Goal: Task Accomplishment & Management: Complete application form

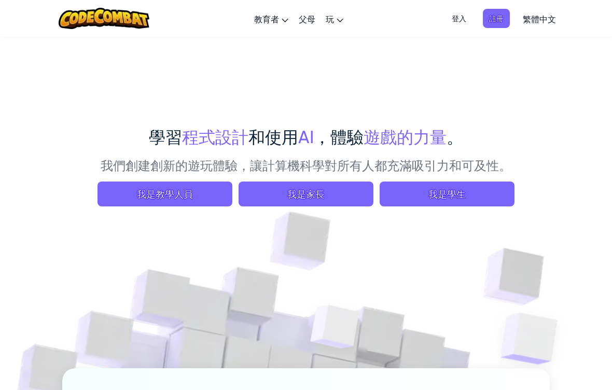
click at [450, 184] on span "我是學生" at bounding box center [447, 194] width 135 height 25
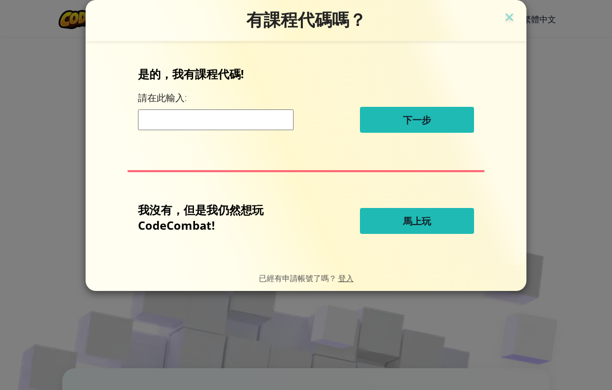
click at [235, 113] on input at bounding box center [216, 119] width 156 height 21
click at [149, 118] on input at bounding box center [216, 119] width 156 height 21
paste input "BadGateEat"
type input "BadGateEat"
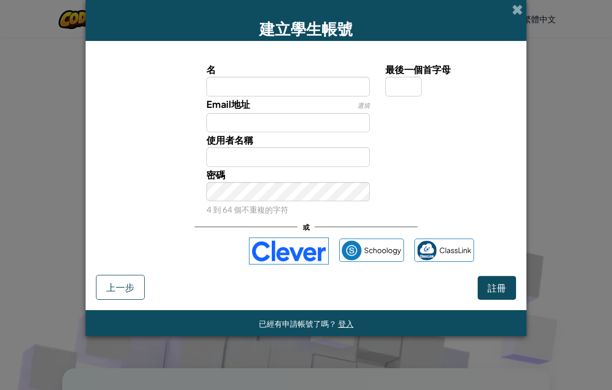
click at [202, 253] on div "使用 Google 帳戶登入。在新分頁中開啟" at bounding box center [188, 251] width 101 height 23
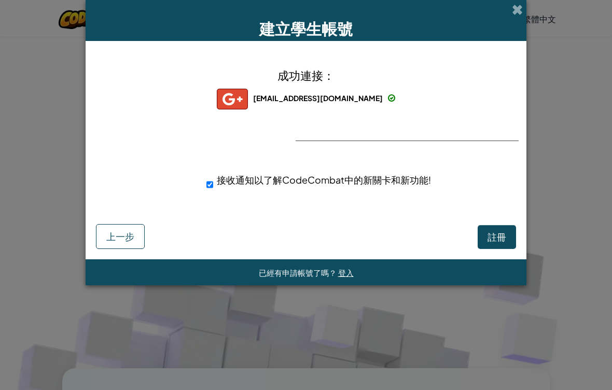
click at [398, 182] on span "接收通知以了解CodeCombat中的新關卡和新功能!" at bounding box center [324, 180] width 214 height 12
click at [213, 182] on input "接收通知以了解CodeCombat中的新關卡和新功能!" at bounding box center [209, 184] width 7 height 21
checkbox input "false"
click at [341, 273] on span "登入" at bounding box center [346, 273] width 16 height 10
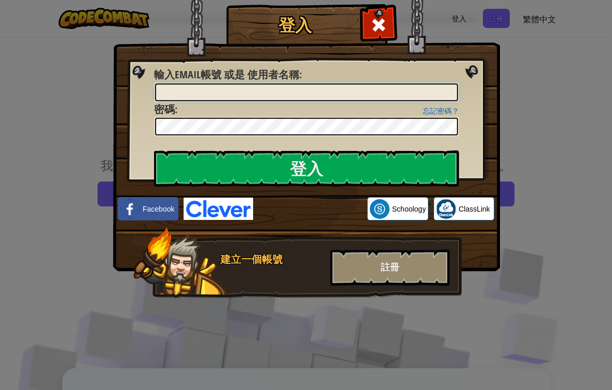
click at [260, 90] on input "輸入Email帳號 或是 使用者名稱 :" at bounding box center [306, 93] width 303 height 18
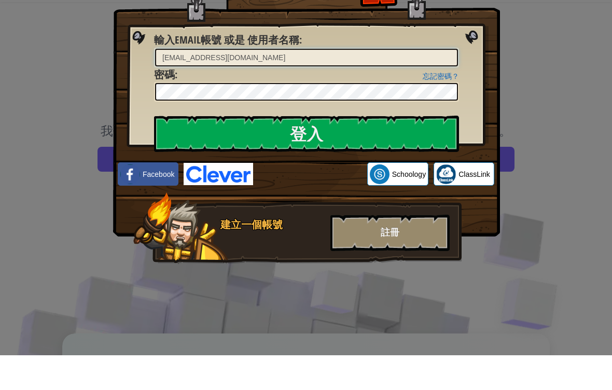
type input "[EMAIL_ADDRESS][DOMAIN_NAME]"
click at [390, 150] on input "登入" at bounding box center [306, 168] width 305 height 36
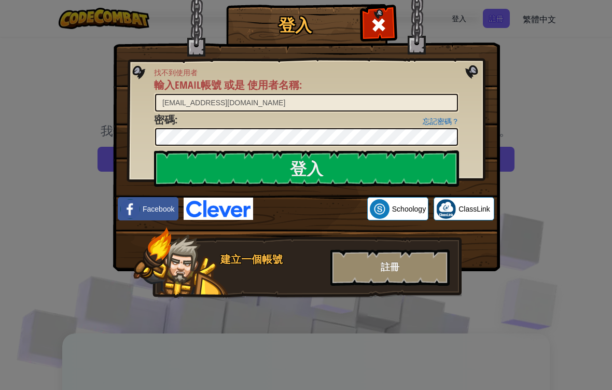
click at [217, 166] on input "登入" at bounding box center [306, 168] width 305 height 36
click at [433, 169] on input "登入" at bounding box center [306, 168] width 305 height 36
click at [24, 116] on div "登入 找不到使用者 輸入Email帳號 或是 使用者名稱 : [EMAIL_ADDRESS][DOMAIN_NAME] 忘記密碼？ 密碼 : 登入 登入中 F…" at bounding box center [306, 195] width 612 height 390
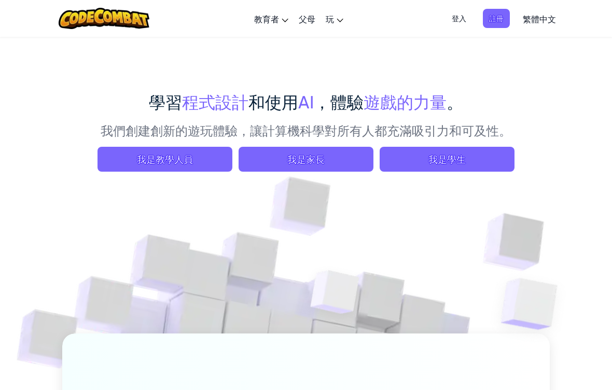
click at [482, 155] on span "我是學生" at bounding box center [447, 159] width 135 height 25
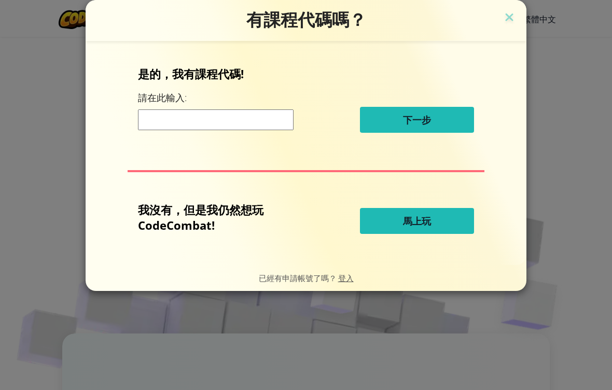
click at [251, 118] on input at bounding box center [216, 119] width 156 height 21
click at [138, 123] on input at bounding box center [216, 119] width 156 height 21
click at [145, 122] on input at bounding box center [216, 119] width 156 height 21
paste input "BadGateEat"
type input "BadGateEat"
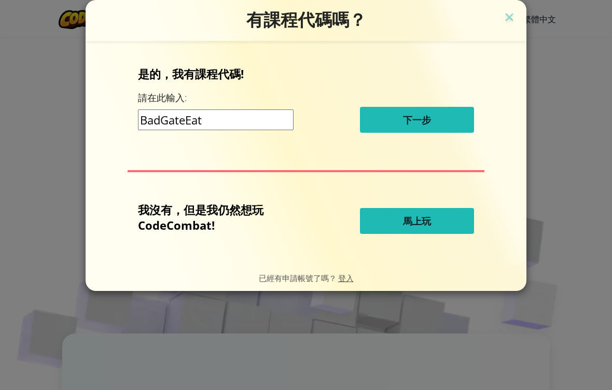
click at [427, 106] on div "是的，我有課程代碼! 請在此輸入: BadGateEat 下一步" at bounding box center [306, 103] width 336 height 75
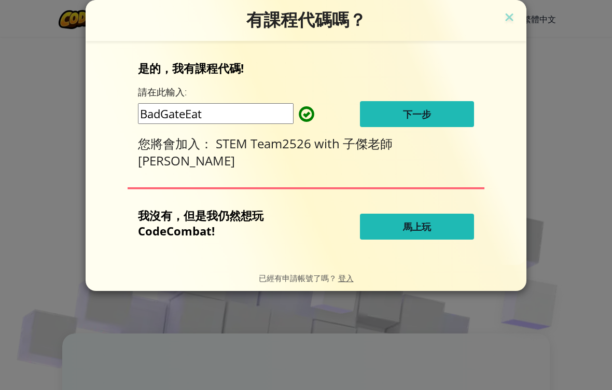
click at [426, 223] on span "馬上玩" at bounding box center [417, 226] width 28 height 12
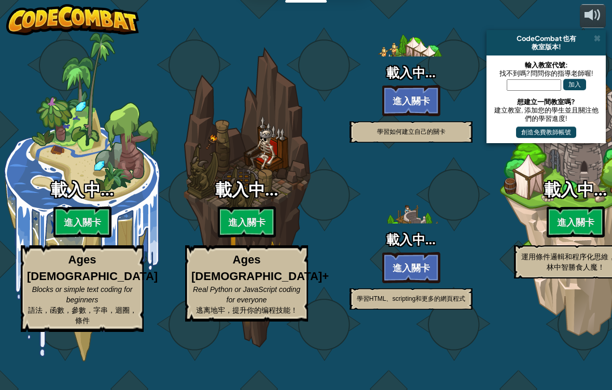
select select "zh-HANT"
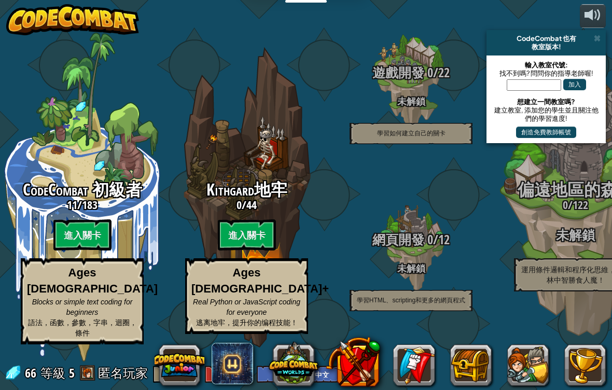
click at [248, 230] on btn "進入關卡" at bounding box center [247, 234] width 58 height 31
select select "zh-HANT"
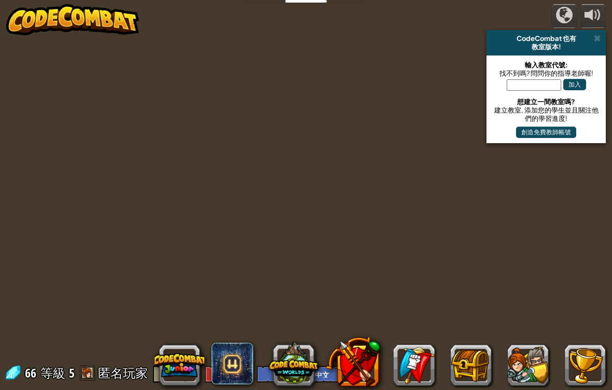
select select "zh-HANT"
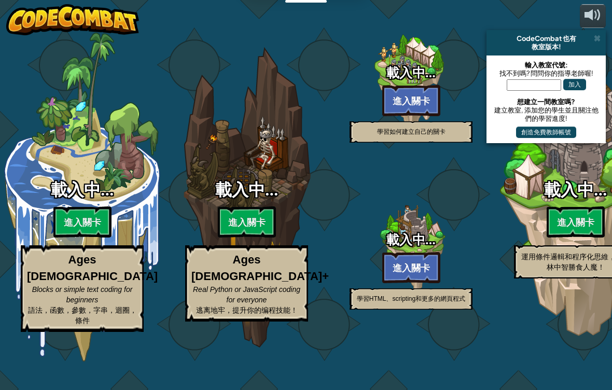
select select "zh-HANT"
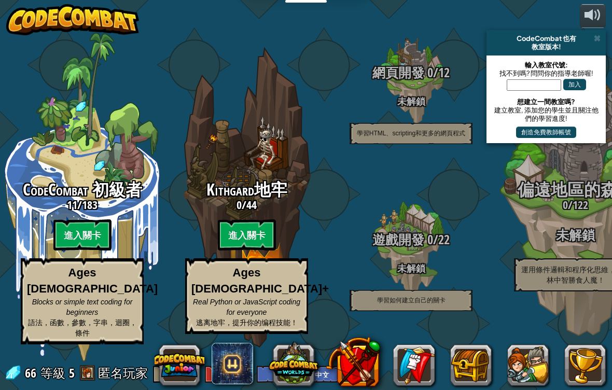
click at [101, 192] on span "CodeCombat 初級者" at bounding box center [82, 189] width 119 height 22
select select "zh-HANT"
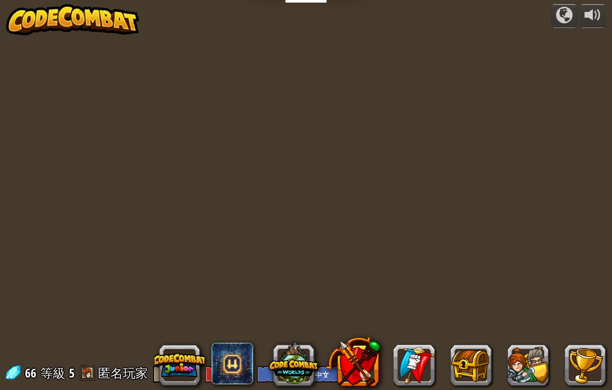
select select "zh-HANT"
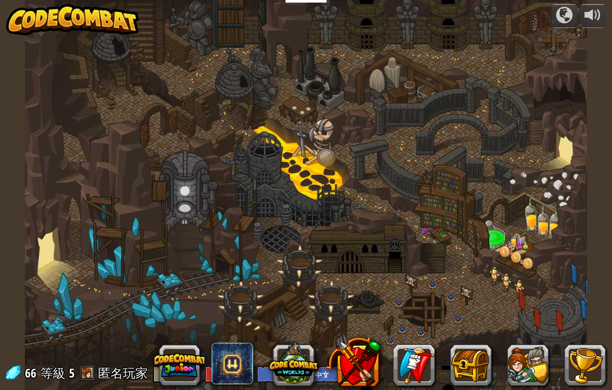
select select "zh-HANT"
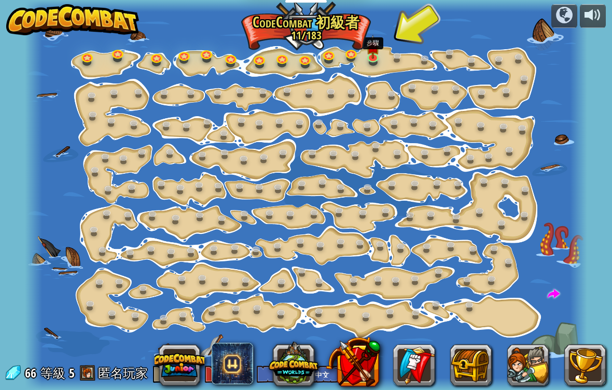
click at [370, 59] on link at bounding box center [374, 59] width 21 height 16
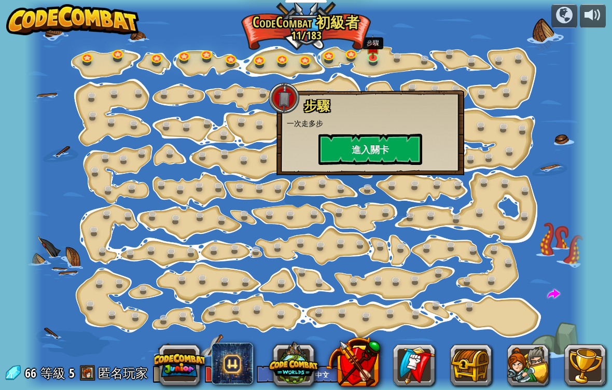
click at [392, 149] on button "進入關卡" at bounding box center [370, 149] width 104 height 31
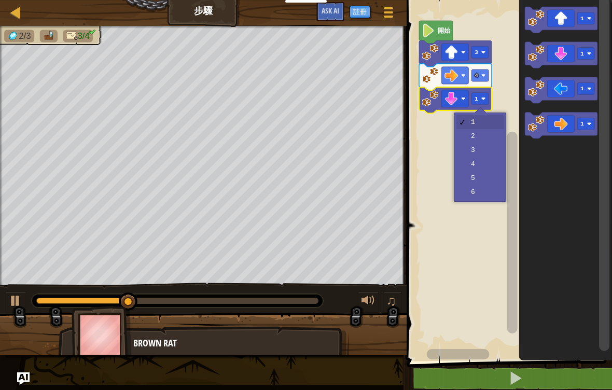
click at [475, 99] on text "1" at bounding box center [477, 98] width 4 height 7
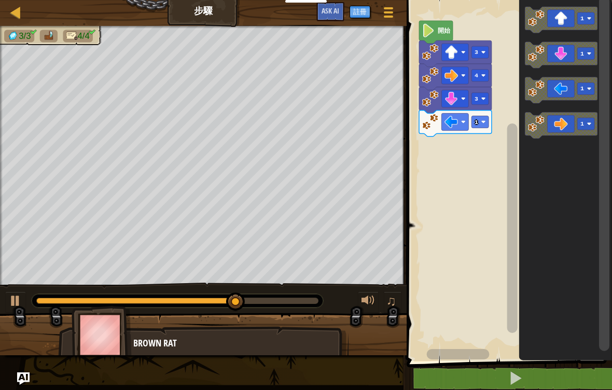
click at [485, 121] on image "Blockly工作區" at bounding box center [483, 122] width 5 height 5
click at [488, 164] on rect "Blockly工作區" at bounding box center [508, 178] width 209 height 366
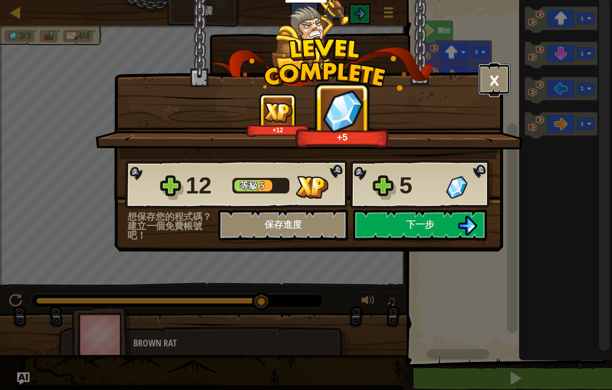
click at [492, 85] on button "×" at bounding box center [494, 79] width 32 height 31
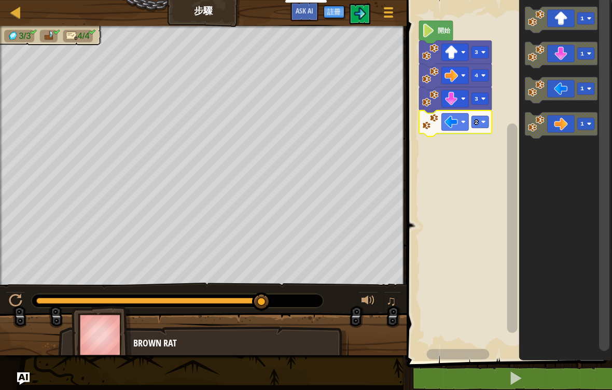
select select "zh-HANT"
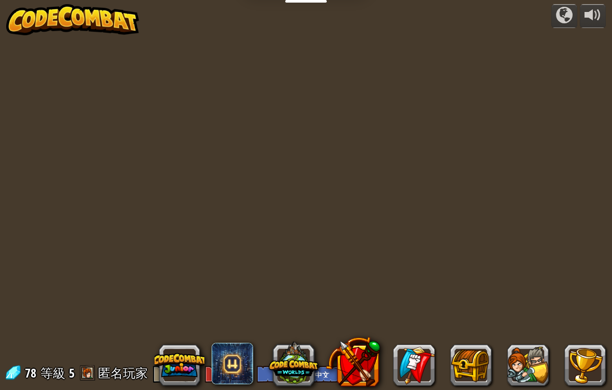
select select "zh-HANT"
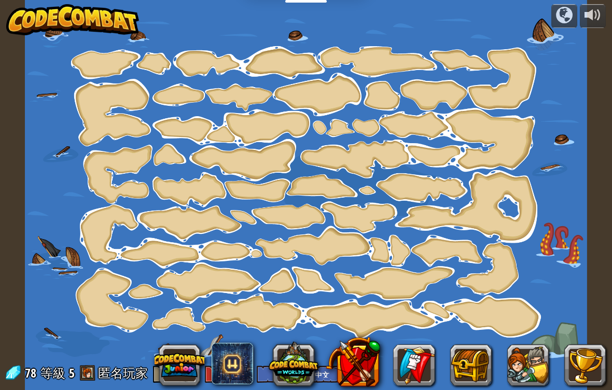
select select "zh-HANT"
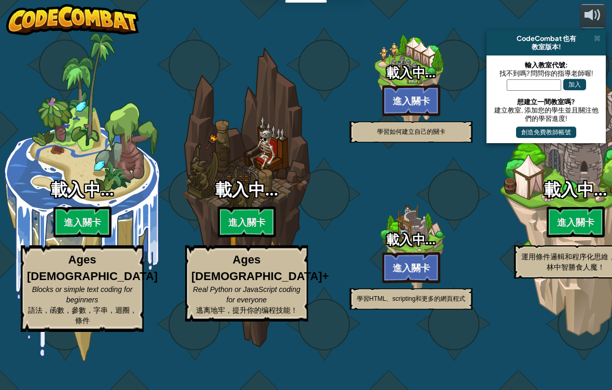
select select "zh-HANT"
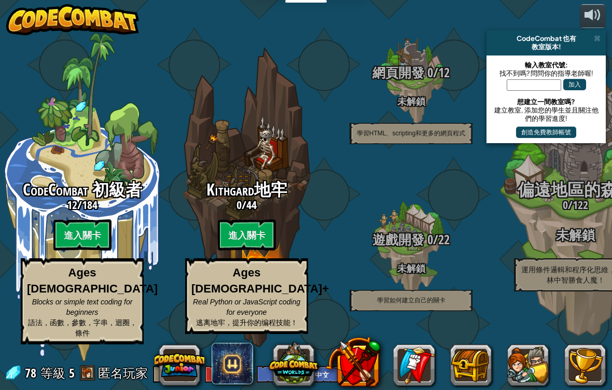
click at [263, 205] on h3 "0 / 44" at bounding box center [246, 205] width 164 height 12
select select "zh-HANT"
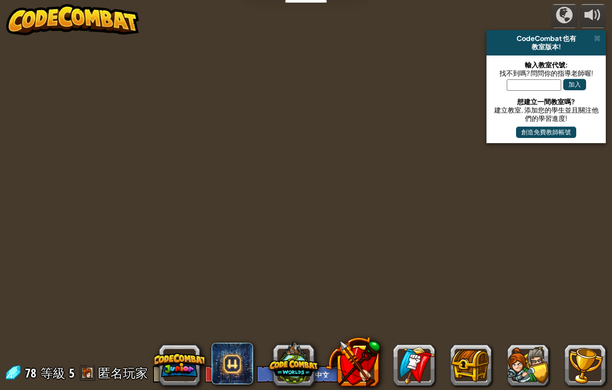
select select "zh-HANT"
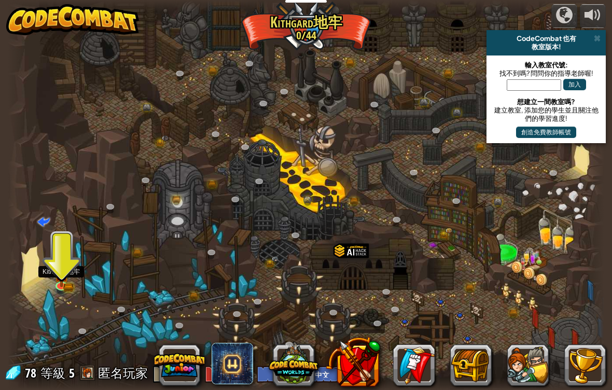
click at [68, 275] on img at bounding box center [61, 274] width 15 height 25
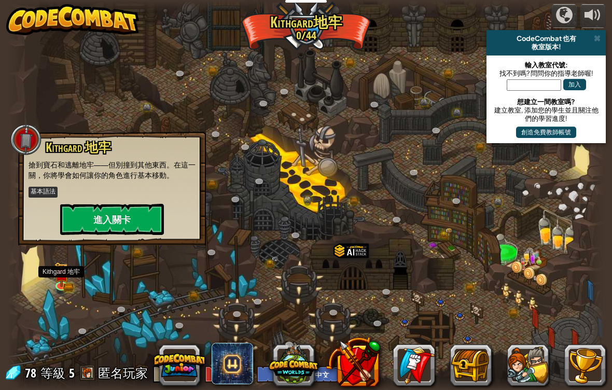
click at [119, 215] on button "進入關卡" at bounding box center [112, 219] width 104 height 31
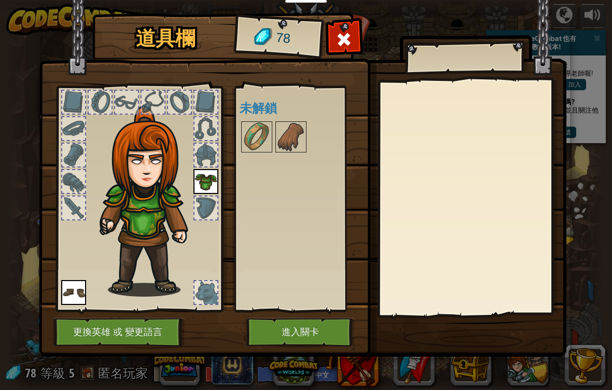
click at [286, 142] on img at bounding box center [290, 136] width 29 height 29
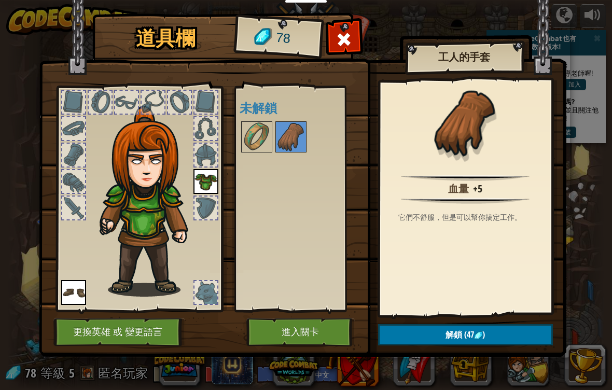
click at [253, 140] on img at bounding box center [256, 136] width 29 height 29
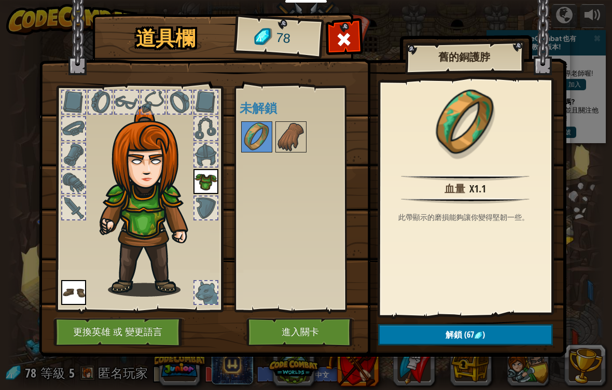
click at [497, 337] on button "解鎖 (67 )" at bounding box center [465, 334] width 175 height 21
click at [502, 335] on button "確認" at bounding box center [465, 334] width 175 height 21
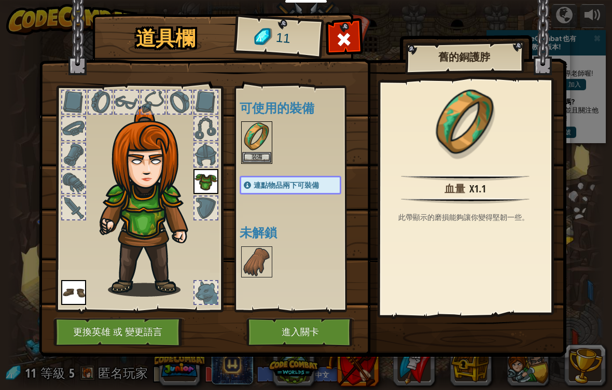
click at [259, 152] on button "裝備" at bounding box center [256, 157] width 29 height 11
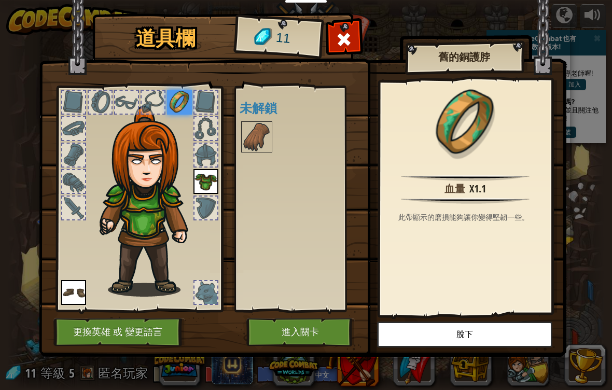
click at [256, 142] on img at bounding box center [256, 136] width 29 height 29
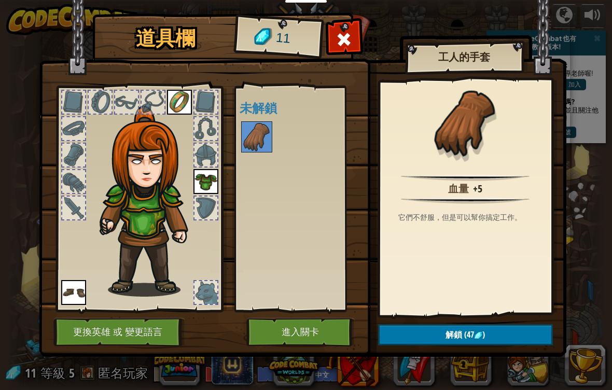
click at [176, 99] on img at bounding box center [179, 102] width 25 height 25
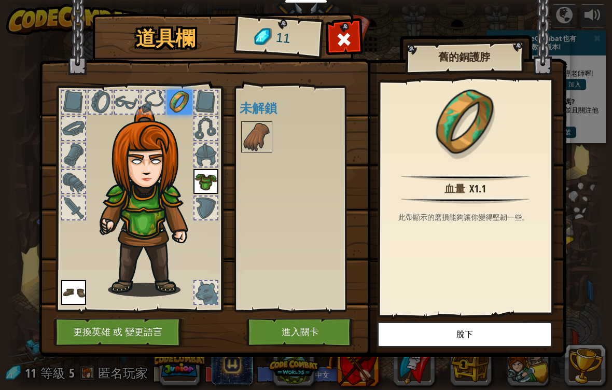
click at [187, 108] on img at bounding box center [179, 102] width 25 height 25
click at [184, 119] on img at bounding box center [151, 201] width 112 height 191
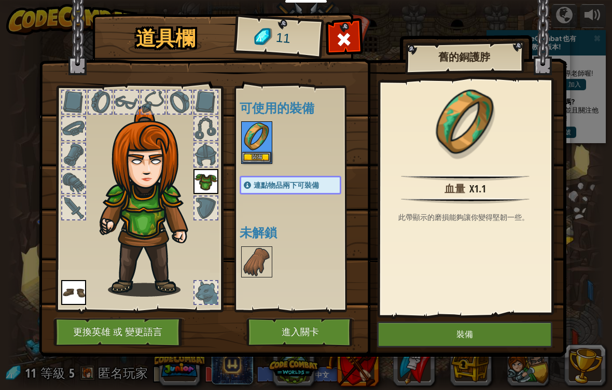
click at [267, 162] on button "裝備" at bounding box center [256, 157] width 29 height 11
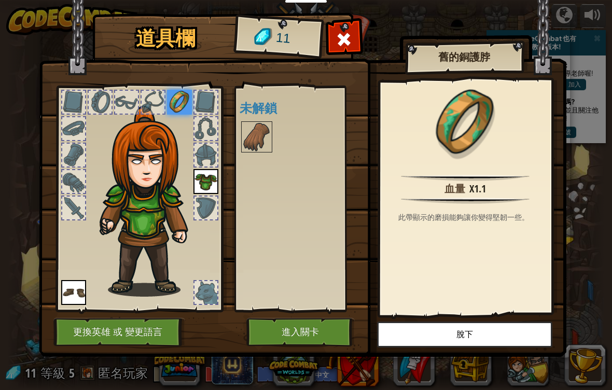
click at [182, 97] on img at bounding box center [179, 102] width 25 height 25
click at [186, 98] on img at bounding box center [179, 102] width 25 height 25
click at [181, 100] on img at bounding box center [179, 102] width 25 height 25
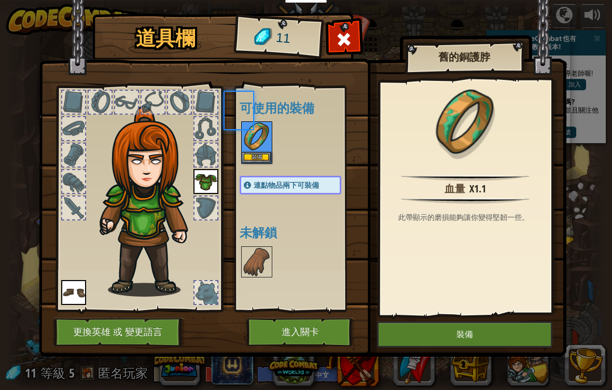
click at [189, 104] on div at bounding box center [179, 102] width 23 height 23
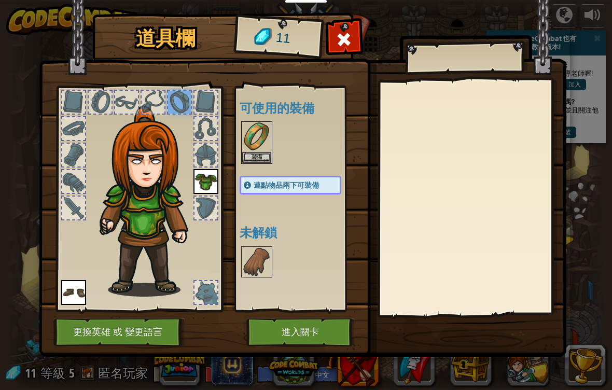
click at [258, 146] on img at bounding box center [256, 136] width 29 height 29
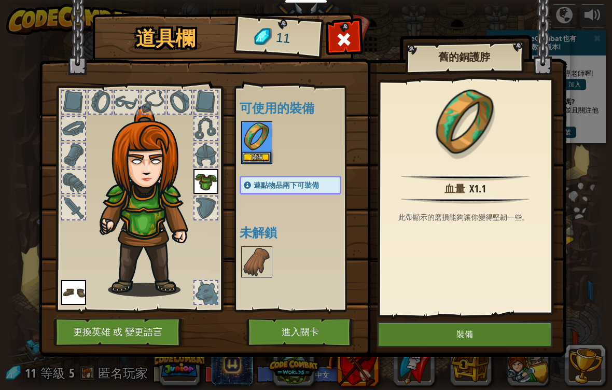
click at [259, 141] on img at bounding box center [256, 136] width 29 height 29
click at [266, 154] on button "裝備" at bounding box center [256, 157] width 29 height 11
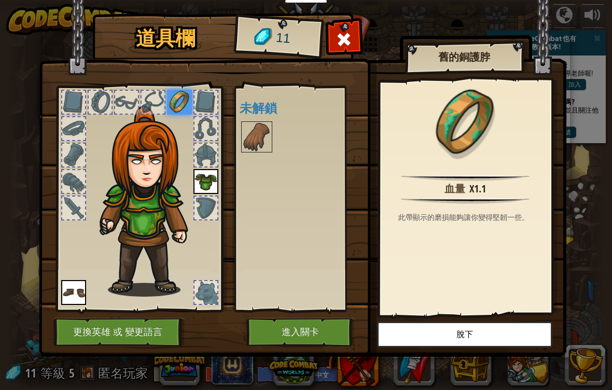
click at [298, 338] on button "進入關卡" at bounding box center [300, 332] width 108 height 29
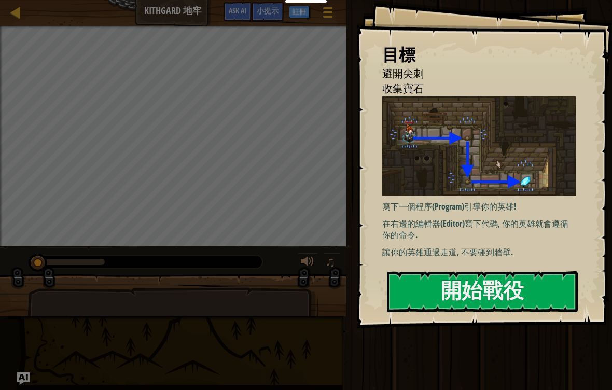
click at [450, 285] on button "開始戰役" at bounding box center [482, 291] width 191 height 41
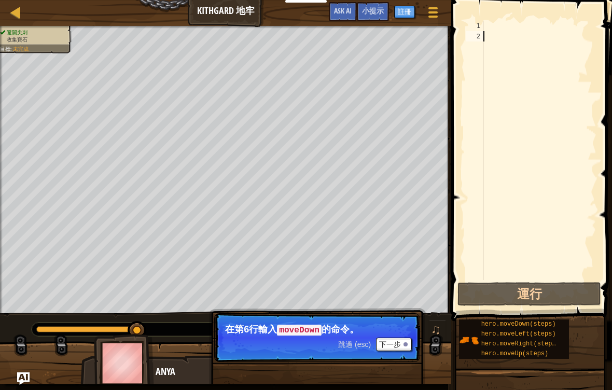
click at [399, 346] on button "下一步" at bounding box center [394, 344] width 36 height 13
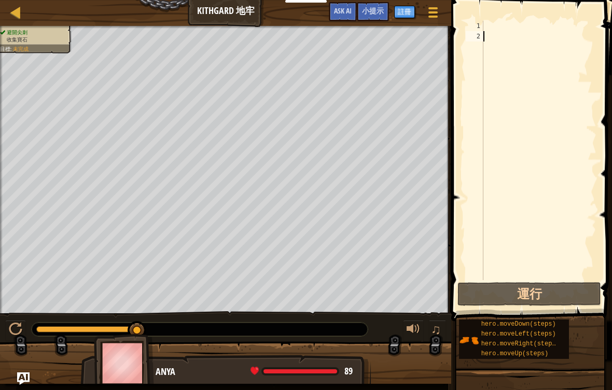
click at [374, 8] on span "小提示" at bounding box center [373, 11] width 22 height 10
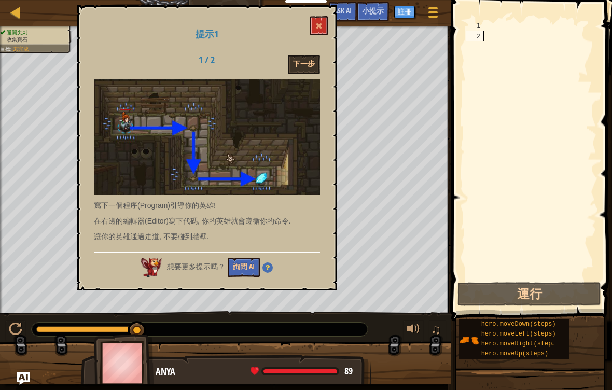
click at [322, 31] on button at bounding box center [319, 25] width 18 height 19
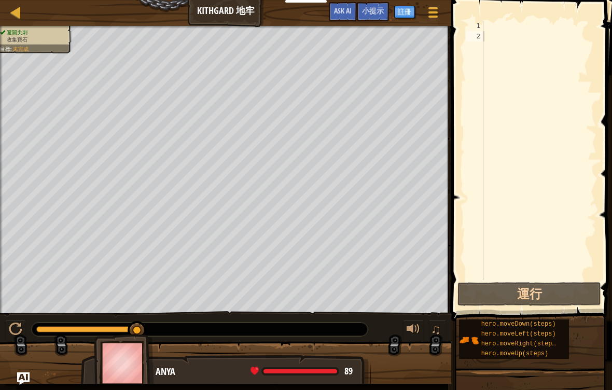
click at [374, 13] on span "小提示" at bounding box center [373, 11] width 22 height 10
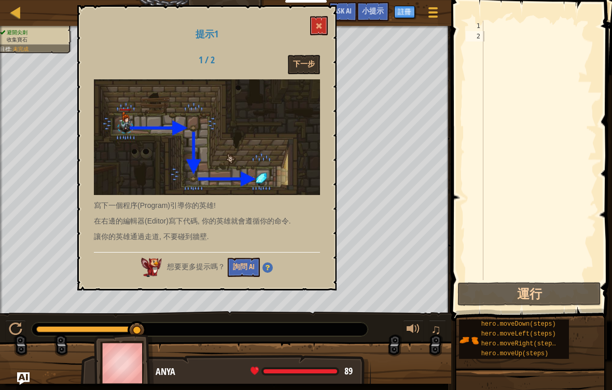
click at [237, 265] on button "詢問 AI" at bounding box center [244, 267] width 32 height 19
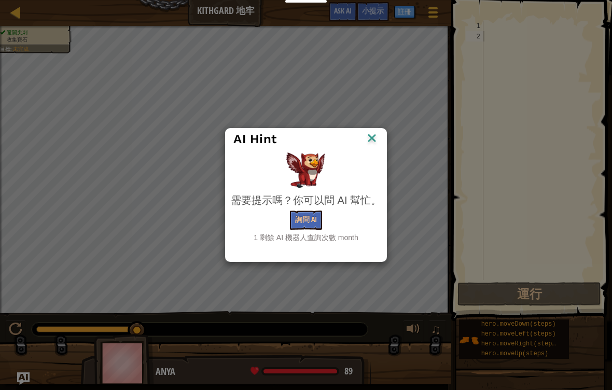
click at [306, 229] on button "詢問 AI" at bounding box center [306, 220] width 32 height 19
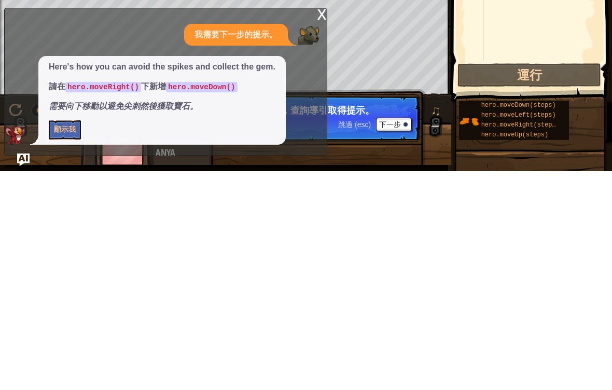
click at [529, 340] on span "hero.moveRight(steps)" at bounding box center [520, 343] width 78 height 7
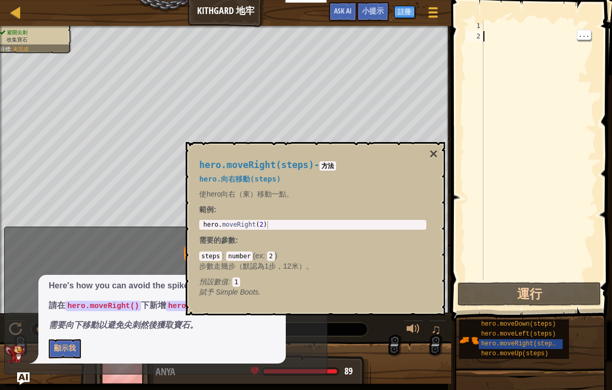
type textarea "h"
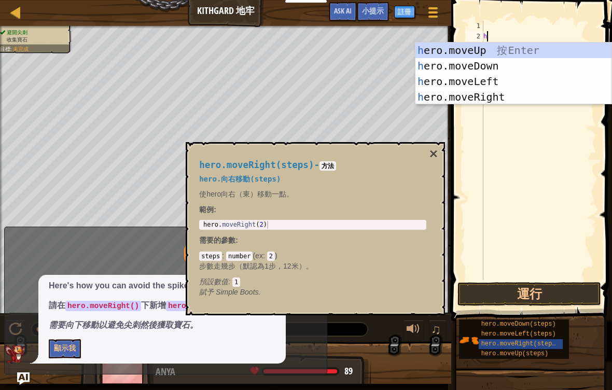
scroll to position [5, 0]
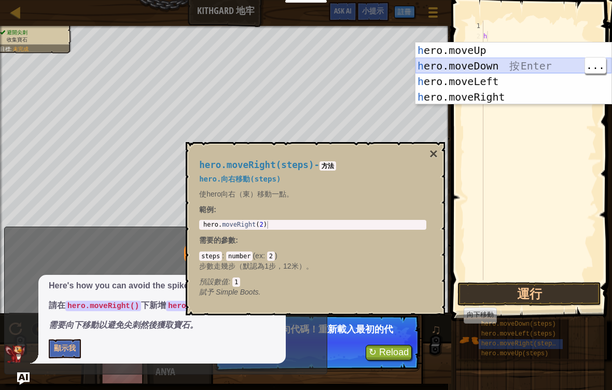
click at [531, 70] on div "h ero.moveUp 按 Enter h ero.moveDown 按 Enter h ero.moveLeft 按 Enter h ero.moveRi…" at bounding box center [513, 89] width 196 height 93
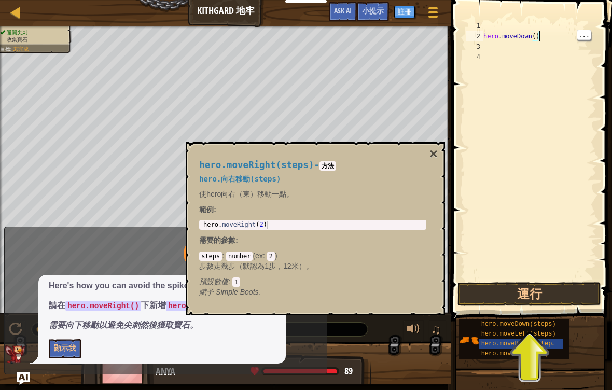
click at [554, 38] on div "hero . moveDown ( )" at bounding box center [538, 161] width 115 height 280
type textarea "h"
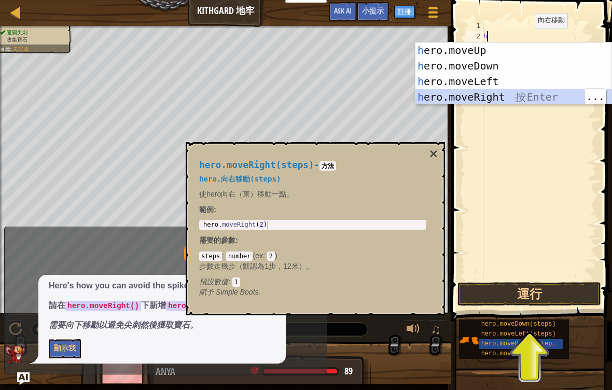
click at [518, 102] on div "h ero.moveUp 按 Enter h ero.moveDown 按 Enter h ero.moveLeft 按 Enter h ero.moveRi…" at bounding box center [513, 89] width 196 height 93
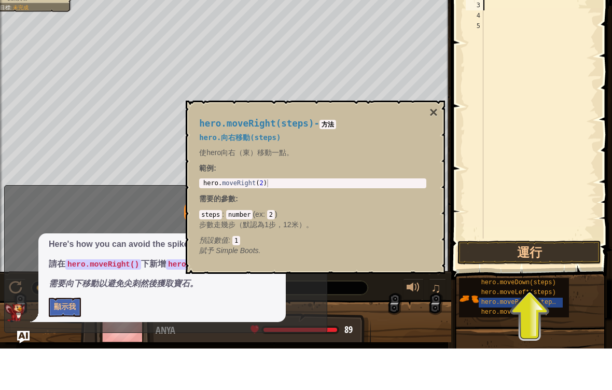
type textarea "h"
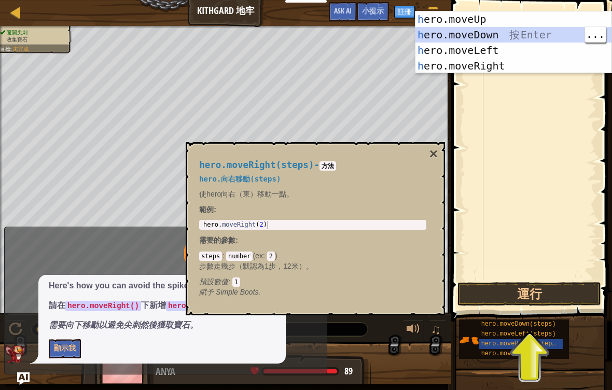
click at [508, 36] on div "h ero.moveUp 按 Enter h ero.moveDown 按 Enter h ero.moveLeft 按 Enter h ero.moveRi…" at bounding box center [513, 57] width 196 height 93
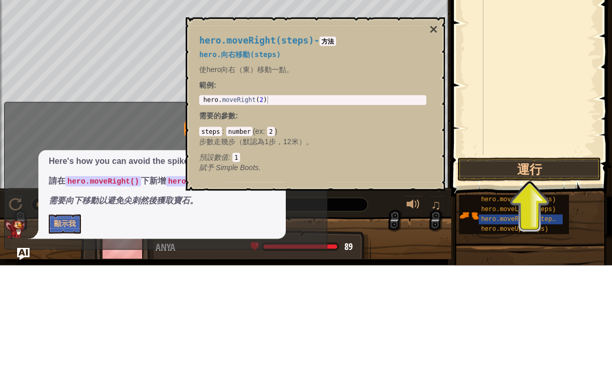
click at [433, 147] on button "×" at bounding box center [433, 154] width 8 height 15
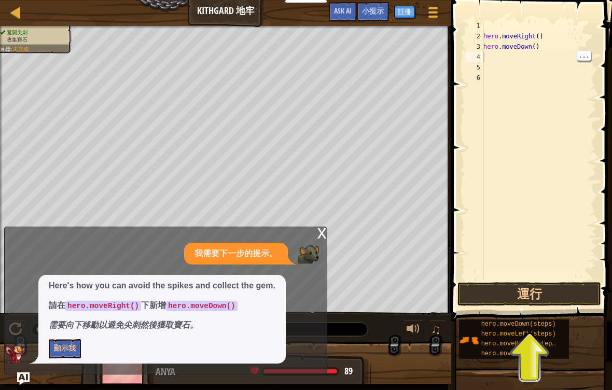
click at [484, 58] on div "hero . moveRight ( ) hero . moveDown ( )" at bounding box center [538, 161] width 115 height 280
click at [489, 56] on div "hero . moveRight ( ) hero . moveDown ( )" at bounding box center [538, 161] width 115 height 280
click at [479, 60] on div "4" at bounding box center [475, 57] width 18 height 10
click at [487, 58] on div "hero . moveRight ( ) hero . moveDown ( )" at bounding box center [538, 161] width 115 height 280
click at [490, 58] on div "hero . moveRight ( ) hero . moveDown ( )" at bounding box center [538, 161] width 115 height 280
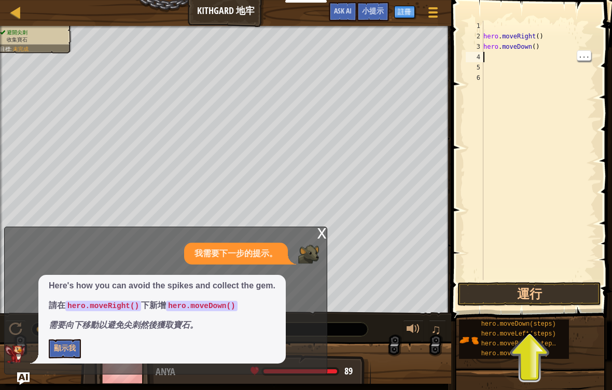
type textarea "h"
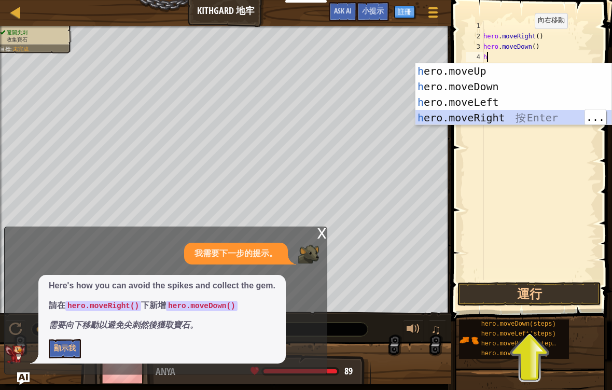
click at [539, 116] on div "h ero.moveUp 按 Enter h ero.moveDown 按 Enter h ero.moveLeft 按 Enter h ero.moveRi…" at bounding box center [513, 109] width 196 height 93
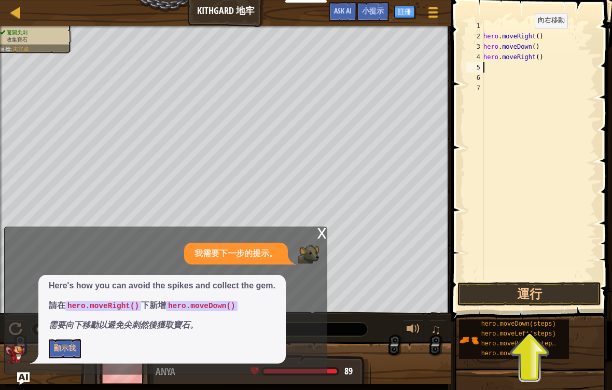
click at [324, 233] on div "x" at bounding box center [321, 232] width 9 height 10
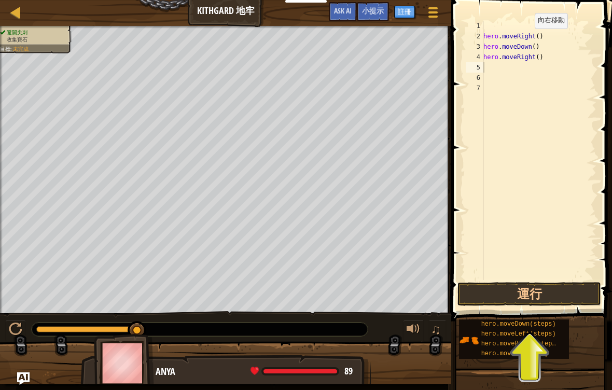
click at [542, 295] on button "運行" at bounding box center [529, 294] width 144 height 24
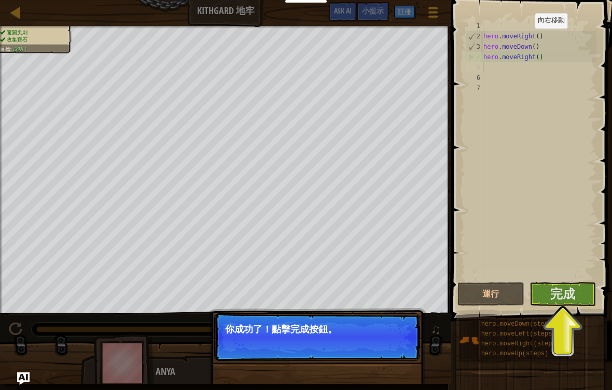
click at [566, 293] on span "完成" at bounding box center [562, 293] width 25 height 17
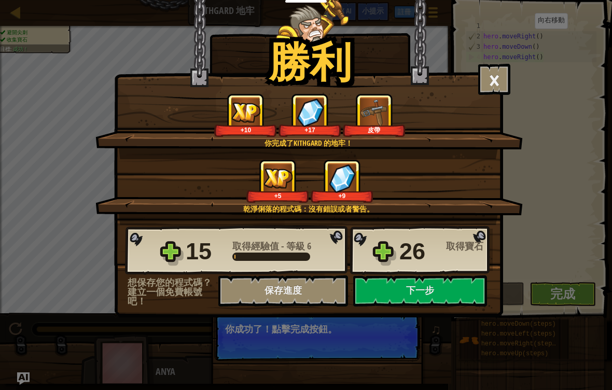
click at [456, 283] on button "下一步" at bounding box center [420, 290] width 134 height 31
select select "zh-HANT"
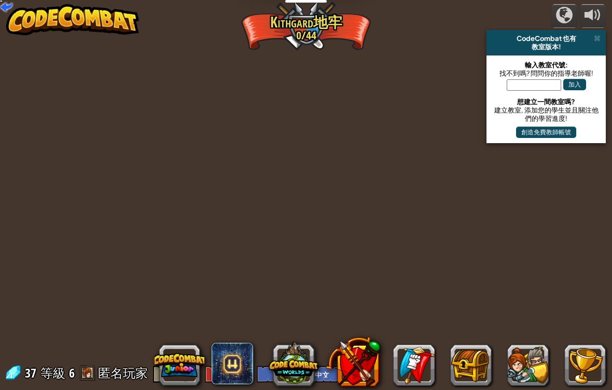
select select "zh-HANT"
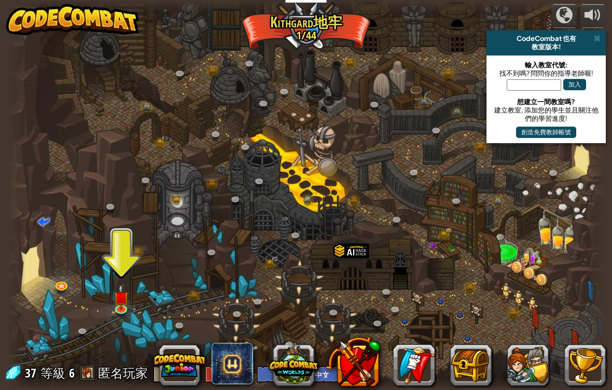
click at [121, 303] on img at bounding box center [121, 297] width 15 height 26
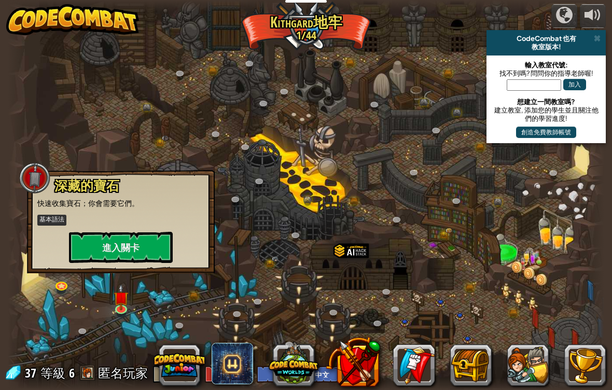
click at [138, 222] on p "基本語法" at bounding box center [120, 220] width 167 height 13
click at [146, 244] on button "進入關卡" at bounding box center [121, 247] width 104 height 31
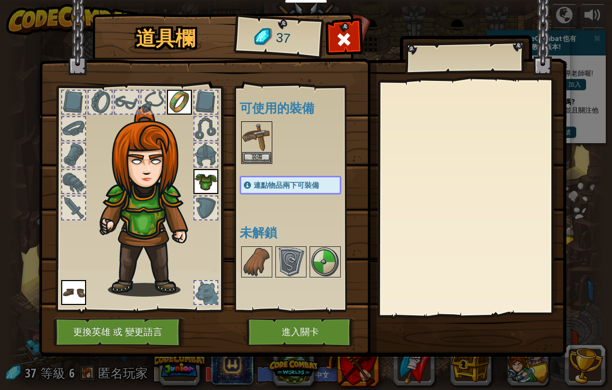
click at [264, 262] on img at bounding box center [256, 261] width 29 height 29
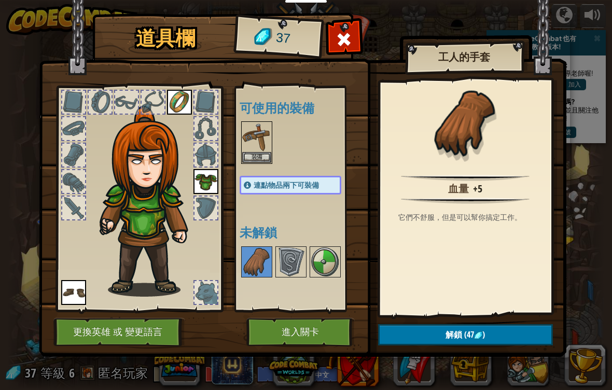
click at [287, 272] on img at bounding box center [290, 261] width 29 height 29
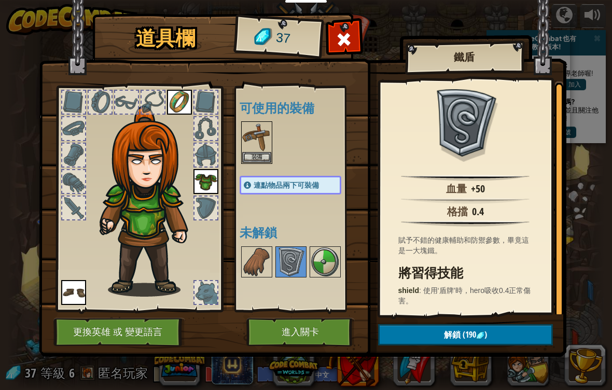
click at [300, 259] on img at bounding box center [290, 261] width 29 height 29
click at [297, 262] on img at bounding box center [290, 261] width 29 height 29
click at [296, 268] on img at bounding box center [290, 261] width 29 height 29
click at [317, 266] on img at bounding box center [325, 261] width 29 height 29
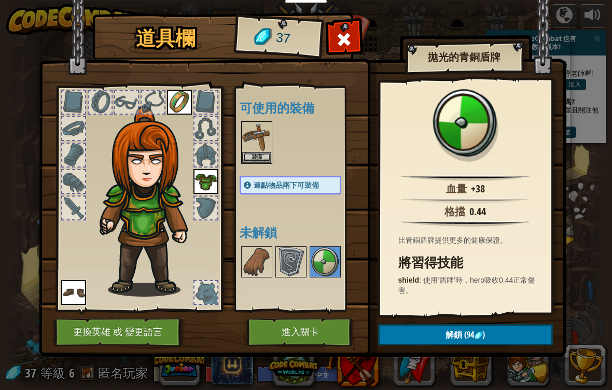
click at [251, 157] on button "裝備" at bounding box center [256, 157] width 29 height 11
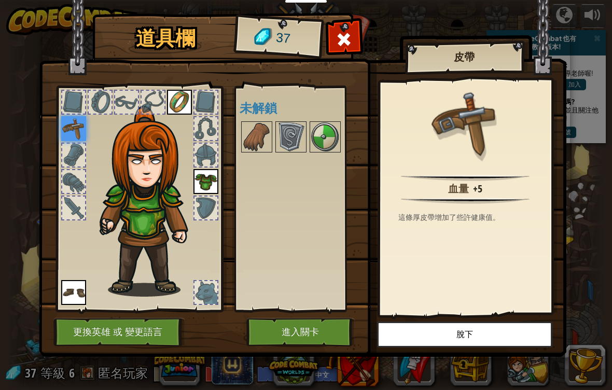
click at [308, 332] on button "進入關卡" at bounding box center [300, 332] width 108 height 29
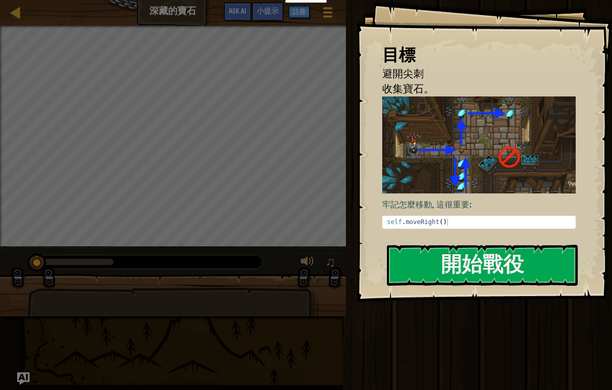
click at [497, 266] on button "開始戰役" at bounding box center [482, 265] width 191 height 41
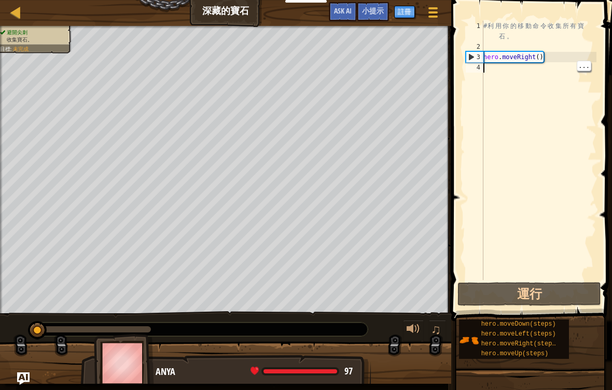
click at [490, 68] on div "# 利 用 你 的 移 動 命 令 收 集 所 有 寶 石 。 hero . moveRight ( )" at bounding box center [538, 166] width 115 height 290
type textarea "h"
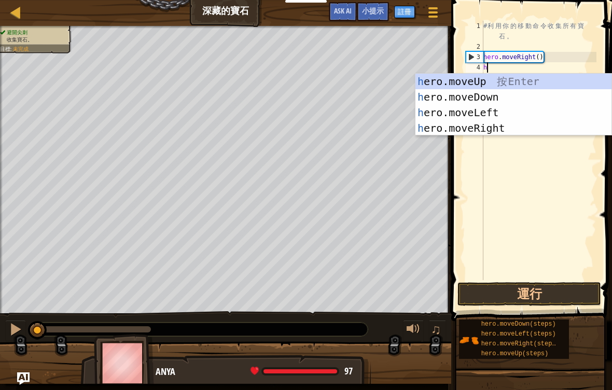
scroll to position [5, 0]
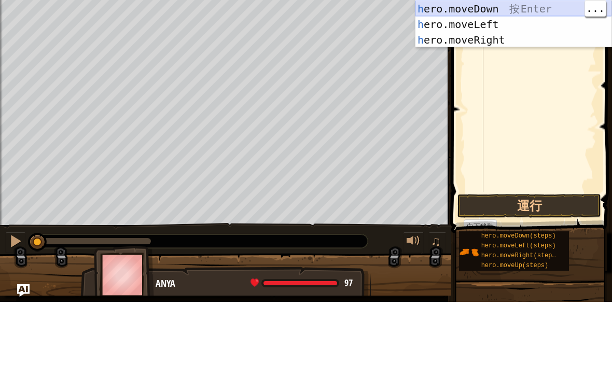
click at [542, 74] on div "h ero.moveUp 按 Enter h ero.moveDown 按 Enter h ero.moveLeft 按 Enter h ero.moveRi…" at bounding box center [513, 120] width 196 height 93
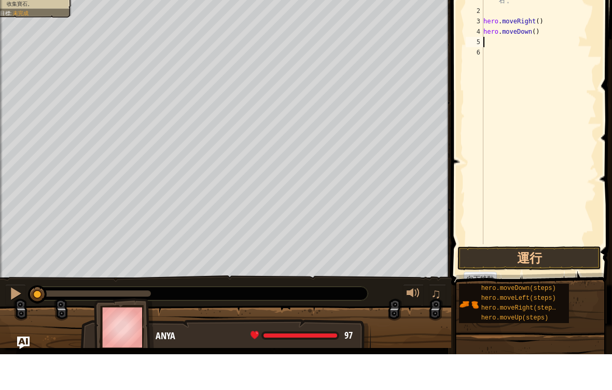
type textarea "h"
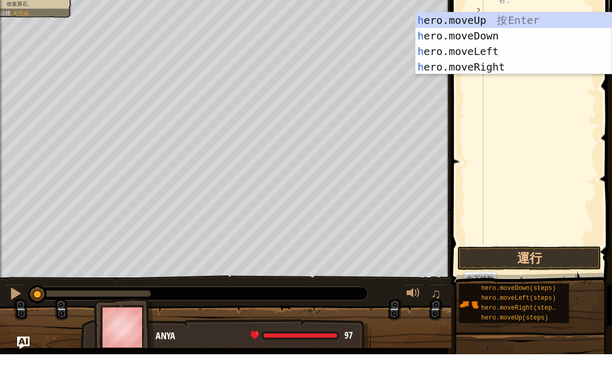
click at [508, 48] on div "h ero.moveUp 按 Enter h ero.moveDown 按 Enter h ero.moveLeft 按 Enter h ero.moveRi…" at bounding box center [513, 94] width 196 height 93
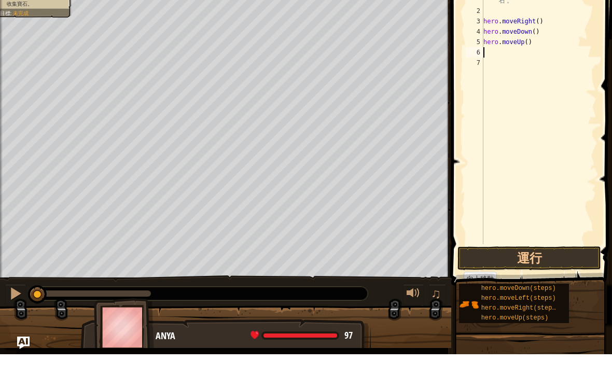
type textarea "h"
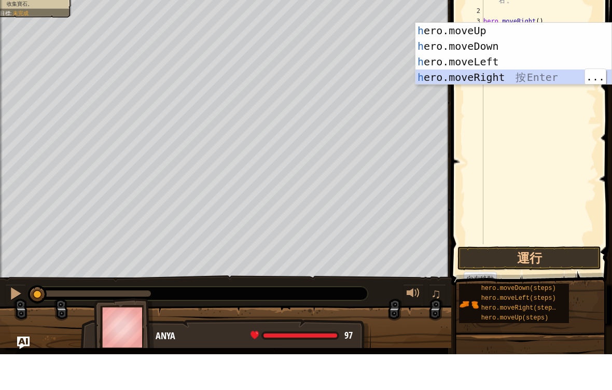
click at [577, 78] on div "h ero.moveUp 按 Enter h ero.moveDown 按 Enter h ero.moveLeft 按 Enter h ero.moveRi…" at bounding box center [513, 105] width 196 height 93
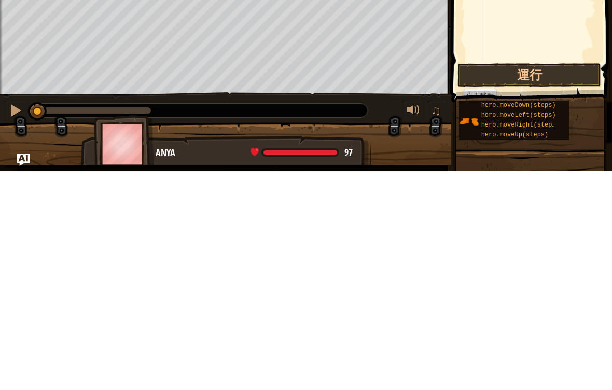
click at [566, 282] on button "運行" at bounding box center [529, 294] width 144 height 24
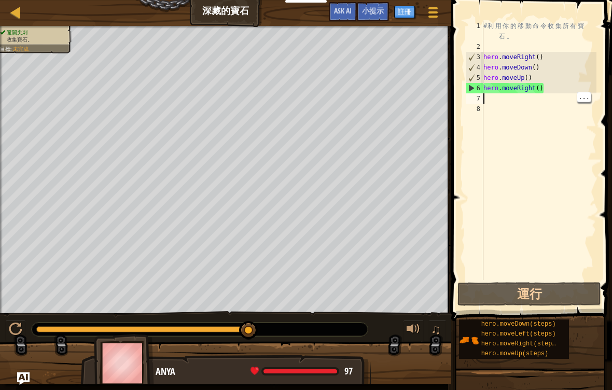
click at [490, 102] on div "# 利 用 你 的 移 動 命 令 收 集 所 有 寶 石 。 hero . moveRight ( ) hero . moveDown ( ) hero .…" at bounding box center [538, 166] width 115 height 290
type textarea "h"
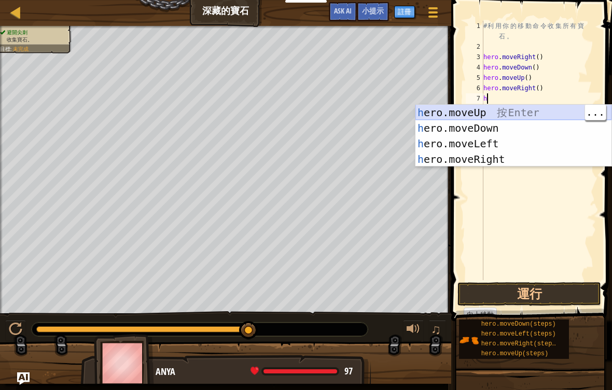
click at [517, 113] on div "h ero.moveUp 按 Enter h ero.moveDown 按 Enter h ero.moveLeft 按 Enter h ero.moveRi…" at bounding box center [513, 151] width 196 height 93
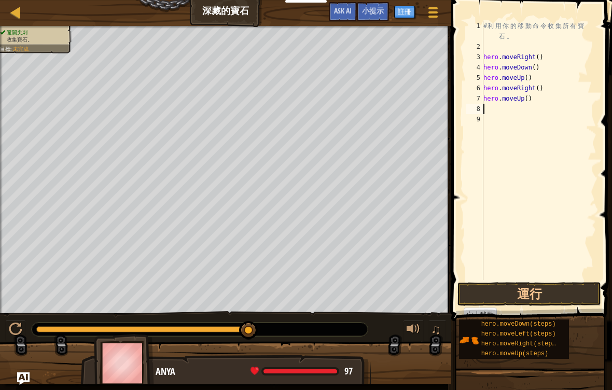
type textarea "h"
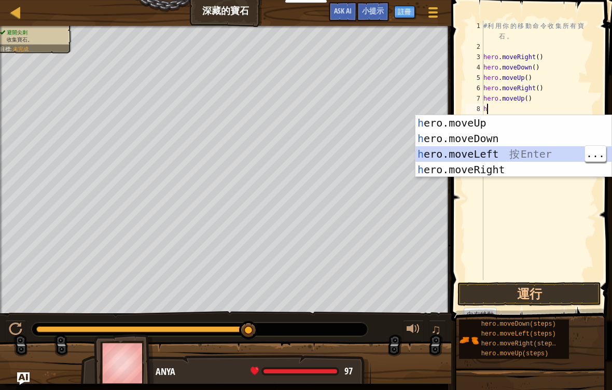
click at [549, 155] on div "h ero.moveUp 按 Enter h ero.moveDown 按 Enter h ero.moveLeft 按 Enter h ero.moveRi…" at bounding box center [513, 161] width 196 height 93
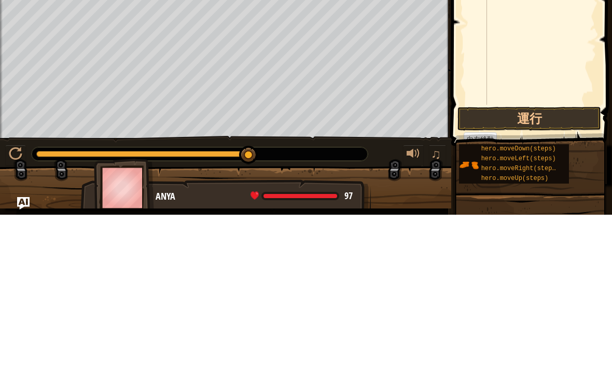
click at [520, 282] on button "運行" at bounding box center [529, 294] width 144 height 24
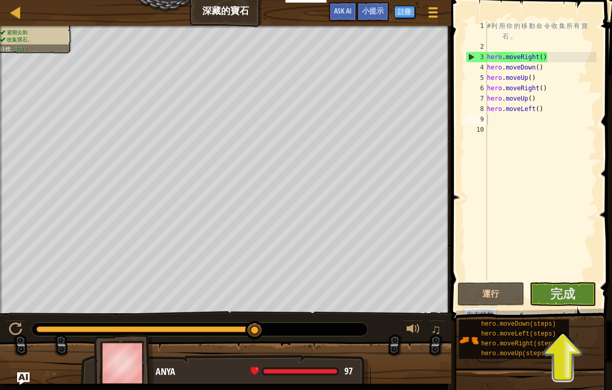
click at [569, 299] on span "完成" at bounding box center [562, 293] width 25 height 17
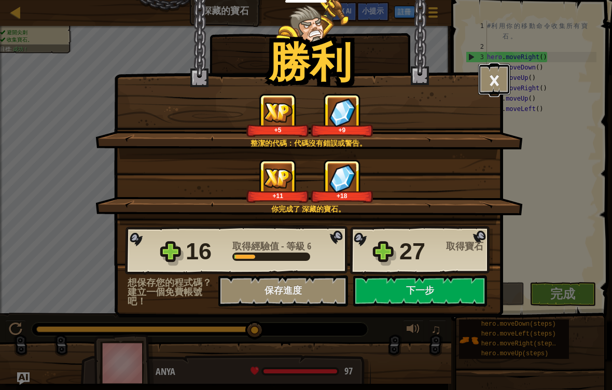
click at [505, 79] on button "×" at bounding box center [494, 79] width 32 height 31
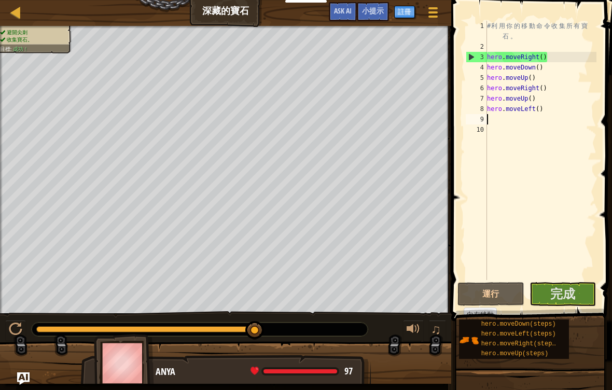
click at [565, 297] on span "完成" at bounding box center [562, 293] width 25 height 17
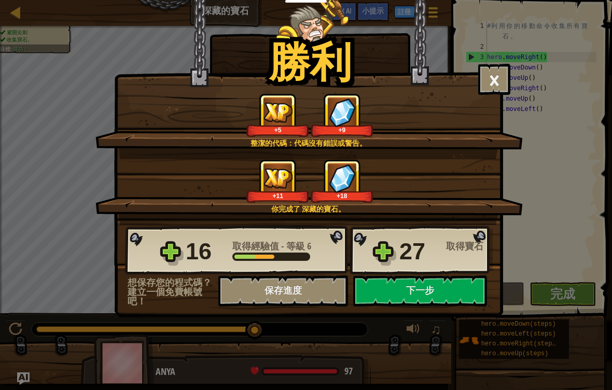
click at [471, 291] on button "下一步" at bounding box center [420, 290] width 134 height 31
select select "zh-HANT"
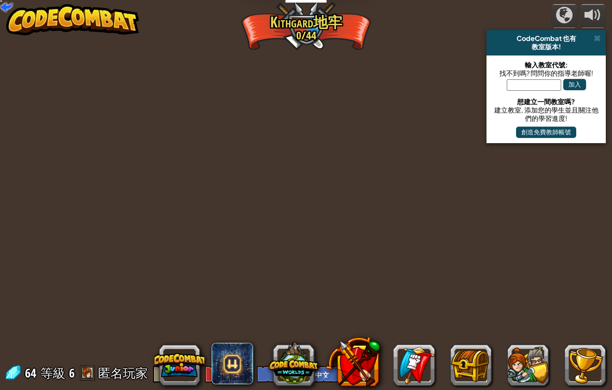
select select "zh-HANT"
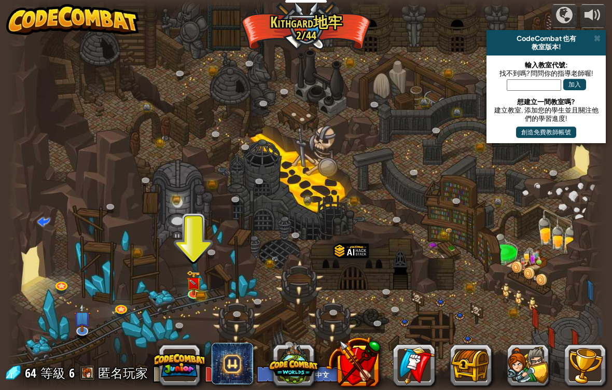
click at [529, 84] on input "text" at bounding box center [534, 84] width 54 height 11
paste input "BadGateEat"
type input "BadGateEat"
click at [571, 84] on button "加入" at bounding box center [574, 84] width 23 height 11
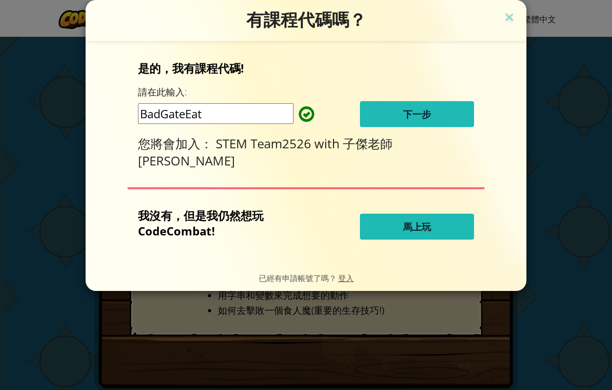
click at [445, 115] on button "下一步" at bounding box center [417, 114] width 114 height 26
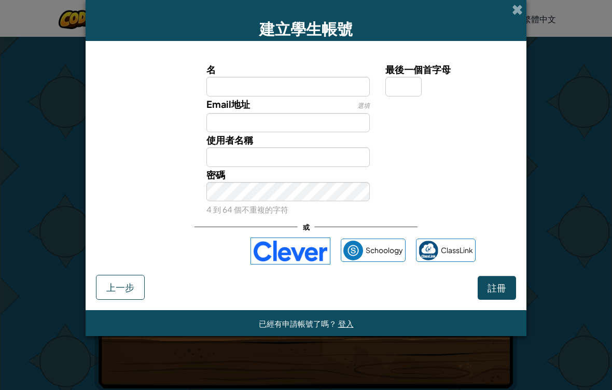
click at [213, 246] on div "使用 Google 帳戶登入。在新分頁中開啟" at bounding box center [188, 251] width 104 height 23
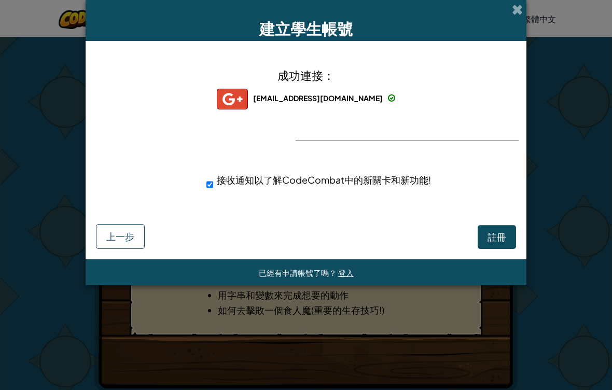
click at [500, 237] on span "註冊" at bounding box center [497, 237] width 19 height 12
click at [498, 238] on button "註冊" at bounding box center [497, 237] width 38 height 24
click at [345, 278] on span "登入" at bounding box center [346, 273] width 16 height 10
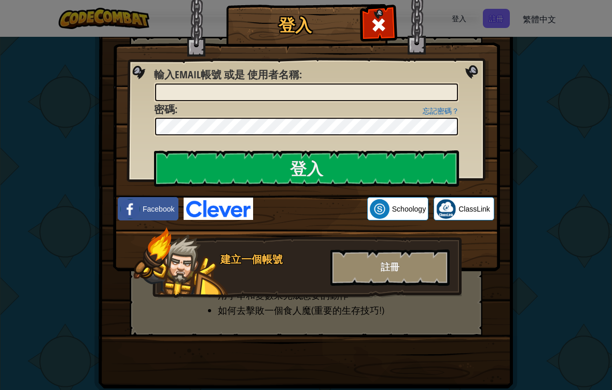
click at [346, 212] on div "使用 Google 帳戶登入。在新分頁中開啟" at bounding box center [310, 209] width 104 height 23
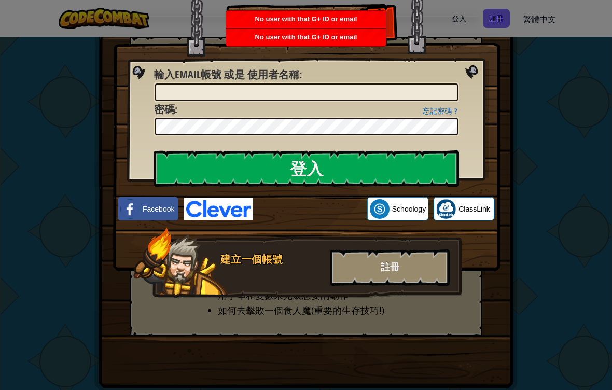
click at [434, 262] on div "註冊" at bounding box center [389, 267] width 119 height 36
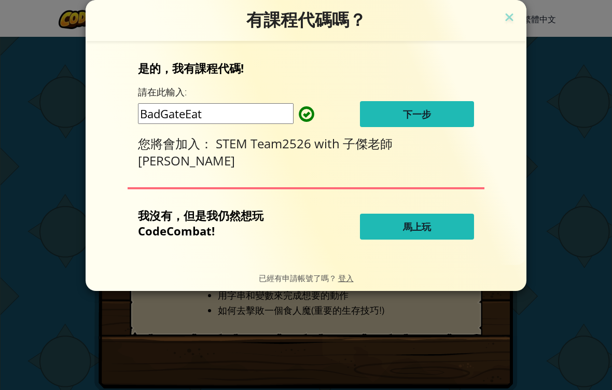
click at [447, 121] on button "下一步" at bounding box center [417, 114] width 114 height 26
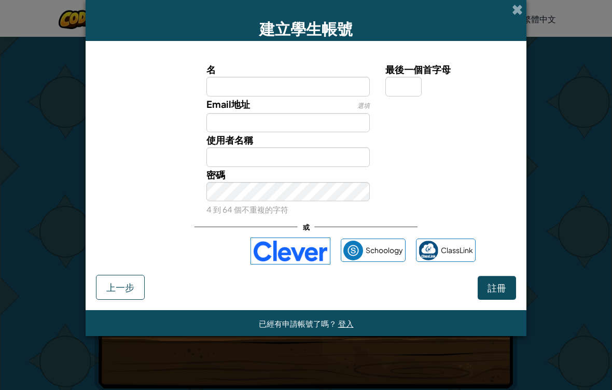
click at [285, 84] on input "名" at bounding box center [288, 87] width 164 height 20
type input "住"
type input "[PERSON_NAME]"
click at [412, 86] on input "最後一個首字母" at bounding box center [403, 87] width 36 height 20
type input "[PERSON_NAME]"
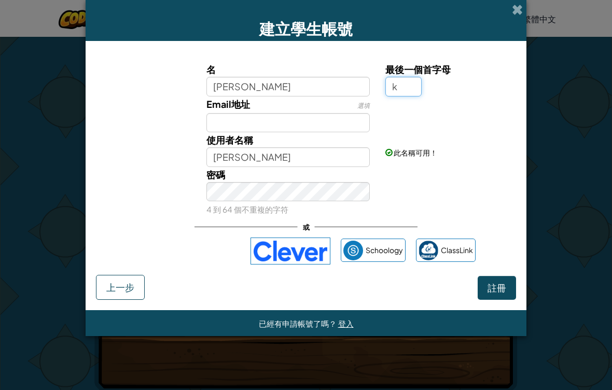
type input "k"
click at [296, 120] on input "Email地址" at bounding box center [288, 123] width 164 height 20
type input "[PERSON_NAME]"
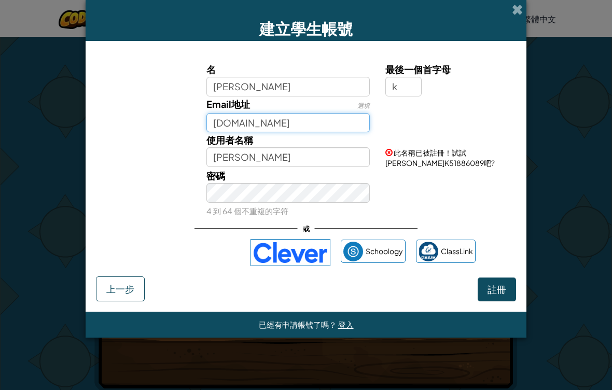
type input "[DOMAIN_NAME]"
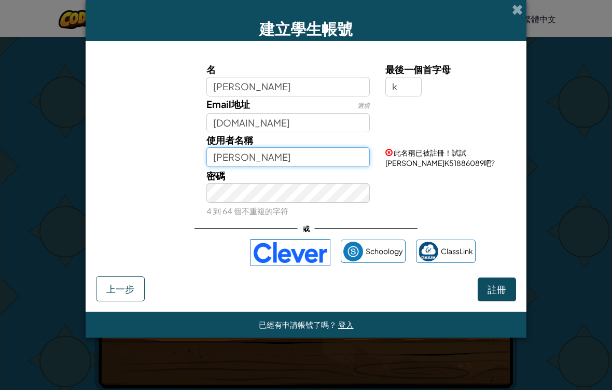
click at [337, 151] on input "[PERSON_NAME]" at bounding box center [288, 157] width 164 height 20
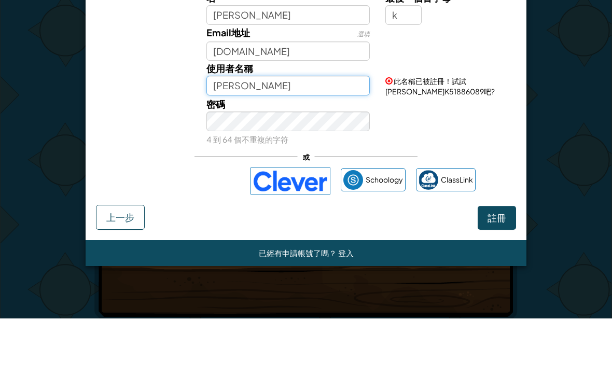
type input "[PERSON_NAME]"
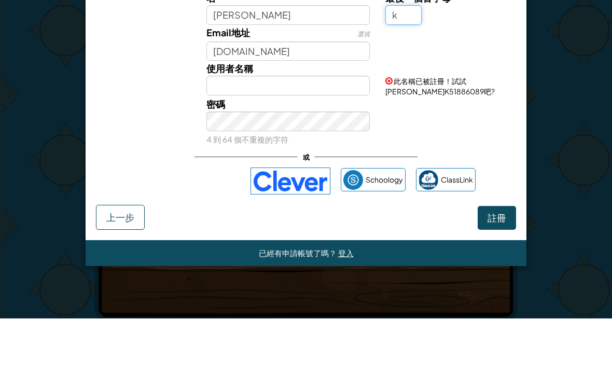
click at [408, 77] on input "k" at bounding box center [403, 87] width 36 height 20
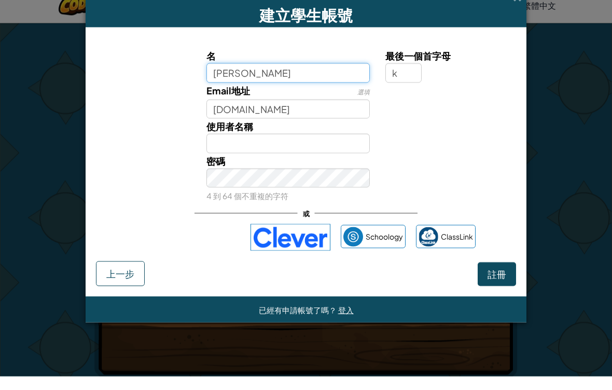
click at [224, 77] on input "[PERSON_NAME]" at bounding box center [288, 87] width 164 height 20
type input "[PERSON_NAME]"
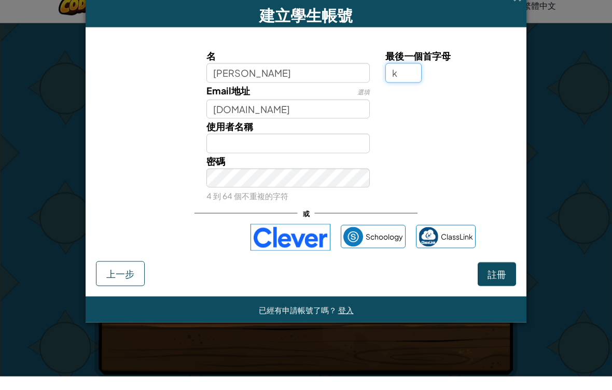
click at [408, 77] on input "k" at bounding box center [403, 87] width 36 height 20
type input "[PERSON_NAME]"
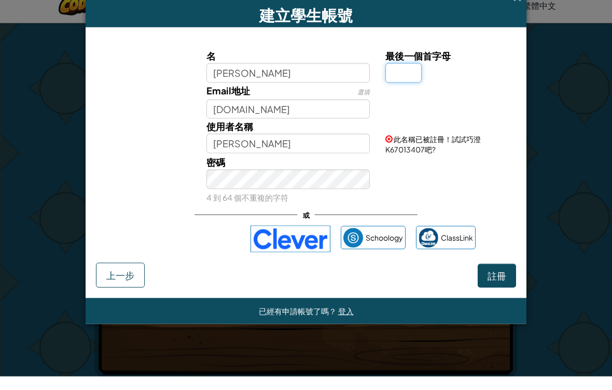
scroll to position [13, 0]
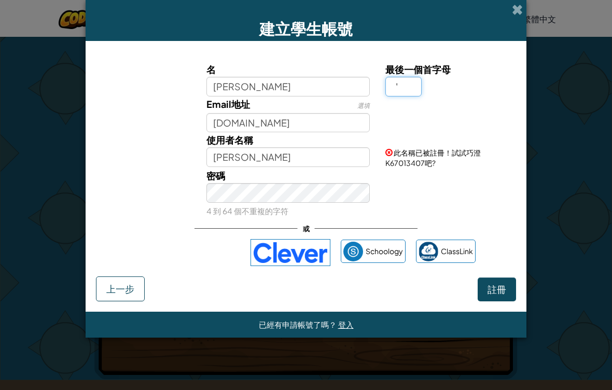
type input "，一"
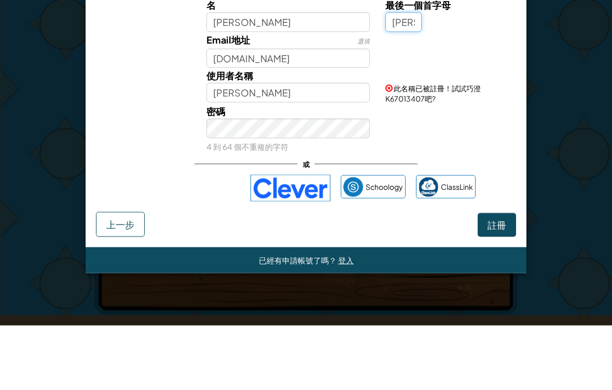
type input "[PERSON_NAME]"
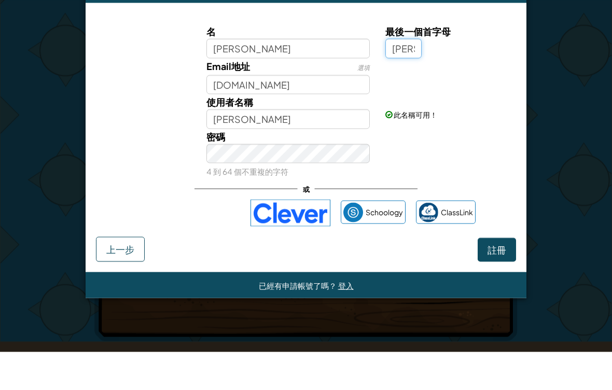
click at [406, 77] on input "[PERSON_NAME]" at bounding box center [403, 87] width 36 height 20
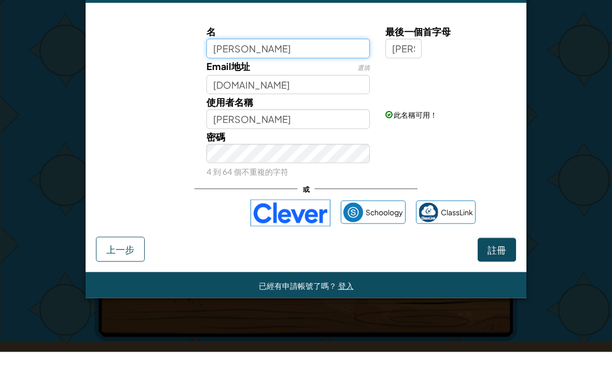
click at [214, 77] on input "[PERSON_NAME]" at bounding box center [288, 87] width 164 height 20
type input "[PERSON_NAME]"
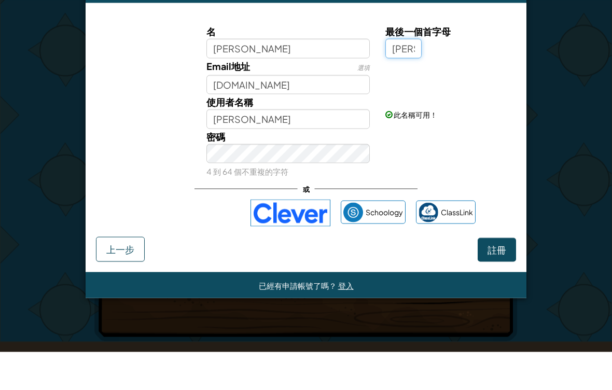
click at [408, 77] on input "[PERSON_NAME]" at bounding box center [403, 87] width 36 height 20
type input "[PERSON_NAME]"
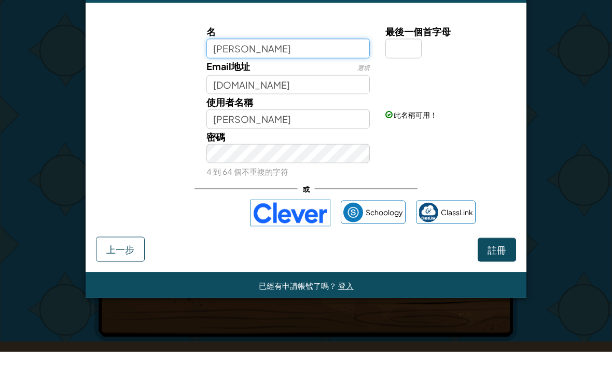
click at [261, 77] on input "[PERSON_NAME]" at bounding box center [288, 87] width 164 height 20
type input "[PERSON_NAME]"
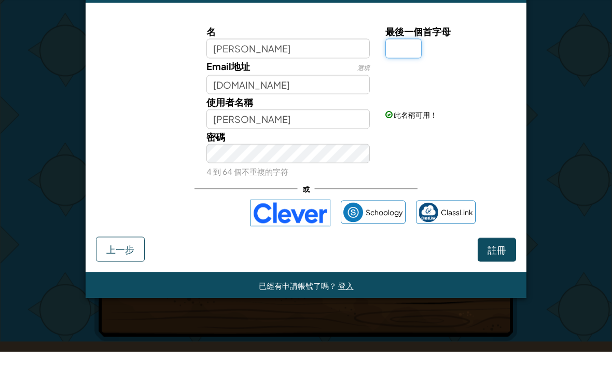
click at [404, 77] on input "最後一個首字母" at bounding box center [403, 87] width 36 height 20
type input "[PERSON_NAME]"
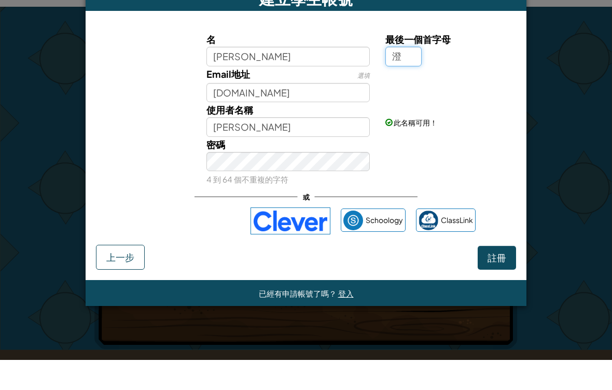
type input "澄"
type input "[PERSON_NAME]"
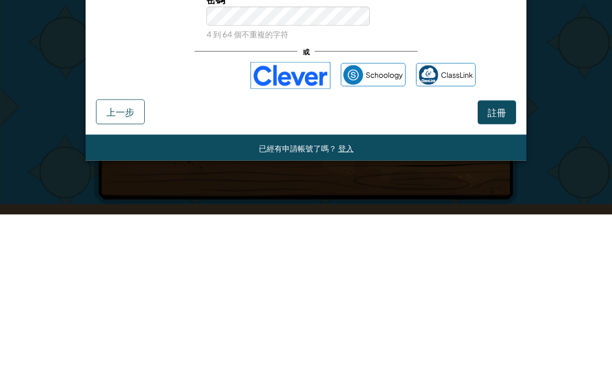
click at [501, 282] on span "註冊" at bounding box center [497, 288] width 19 height 12
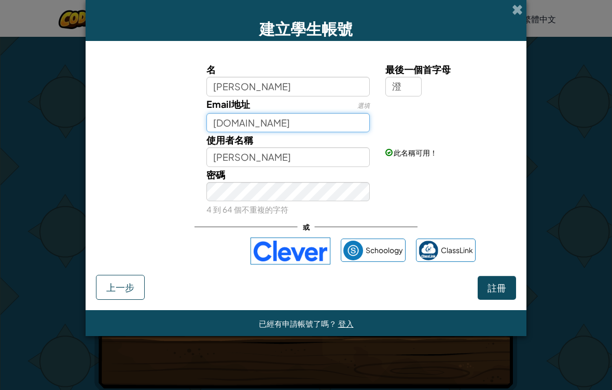
scroll to position [0, 0]
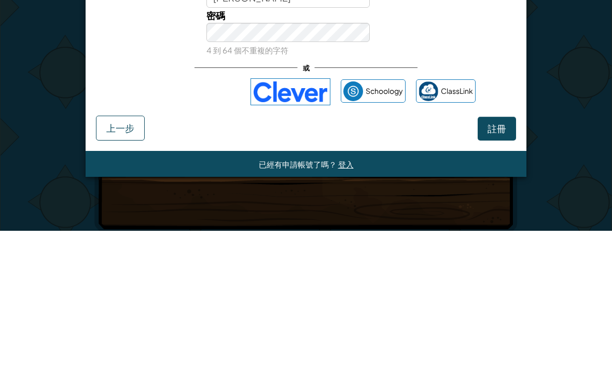
click at [494, 282] on span "註冊" at bounding box center [497, 288] width 19 height 12
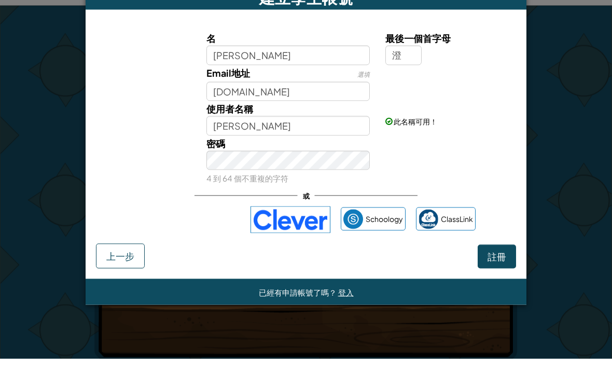
click at [487, 132] on div "此名稱可用！" at bounding box center [450, 144] width 144 height 25
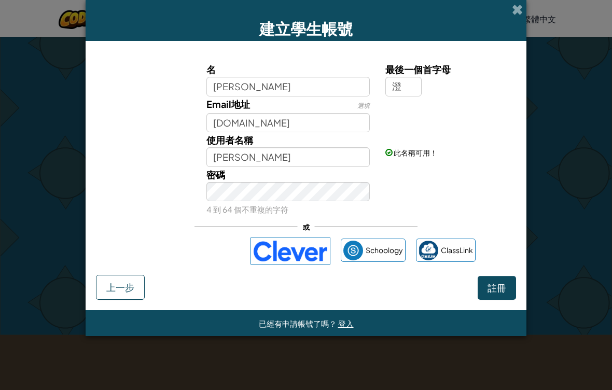
click at [501, 287] on span "註冊" at bounding box center [497, 288] width 19 height 12
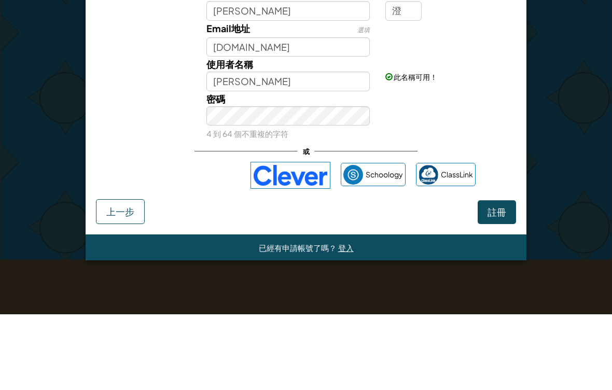
click at [365, 102] on span "選填" at bounding box center [363, 106] width 12 height 8
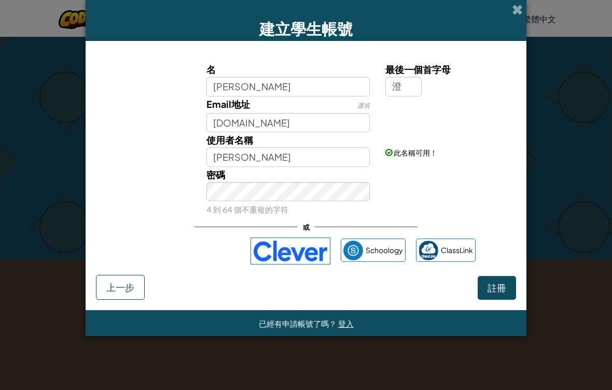
click at [366, 104] on span "選填" at bounding box center [363, 106] width 12 height 8
click at [364, 107] on span "選填" at bounding box center [363, 106] width 12 height 8
click at [501, 289] on span "註冊" at bounding box center [497, 288] width 19 height 12
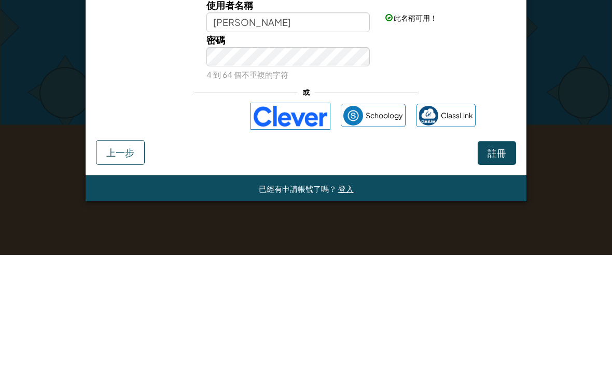
click at [495, 282] on span "註冊" at bounding box center [497, 288] width 19 height 12
click at [497, 282] on span "註冊" at bounding box center [497, 288] width 19 height 12
click at [506, 282] on span "註冊" at bounding box center [497, 288] width 19 height 12
click at [494, 92] on div "名 [PERSON_NAME] 最後一個首字母 澄 Email地址 選填 [URL]荃灣西 使用者名稱 [PERSON_NAME] 此名稱可用！ 密碼 4 到…" at bounding box center [306, 163] width 420 height 224
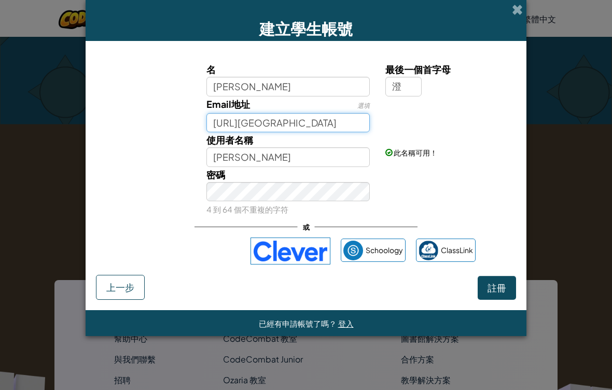
click at [345, 127] on input "[URL][GEOGRAPHIC_DATA]" at bounding box center [288, 123] width 164 height 20
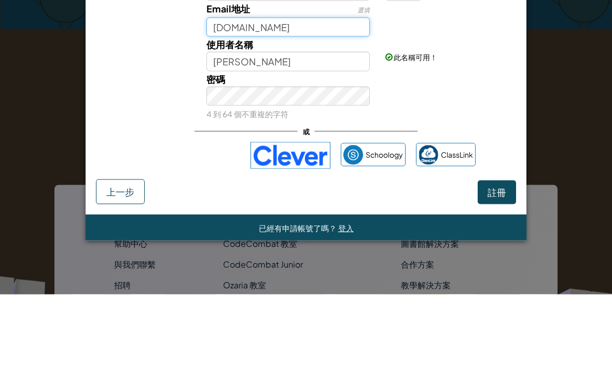
click at [253, 113] on input "[DOMAIN_NAME]" at bounding box center [288, 123] width 164 height 20
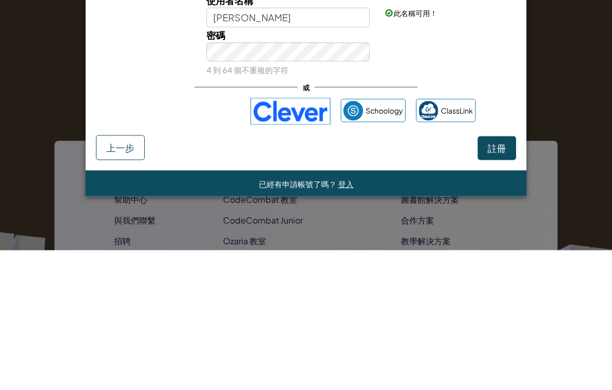
type input "[EMAIL_ADDRESS][DOMAIN_NAME]"
click at [512, 276] on button "註冊" at bounding box center [497, 288] width 38 height 24
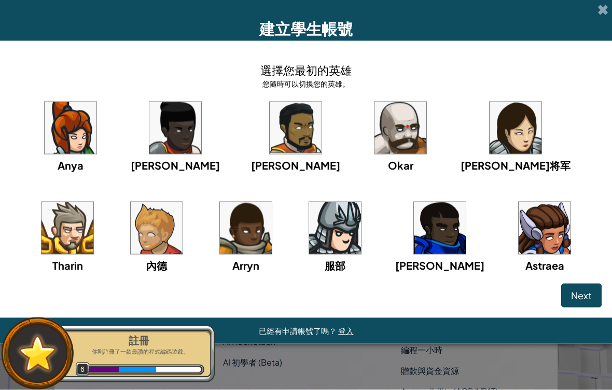
click at [82, 131] on img at bounding box center [71, 128] width 52 height 52
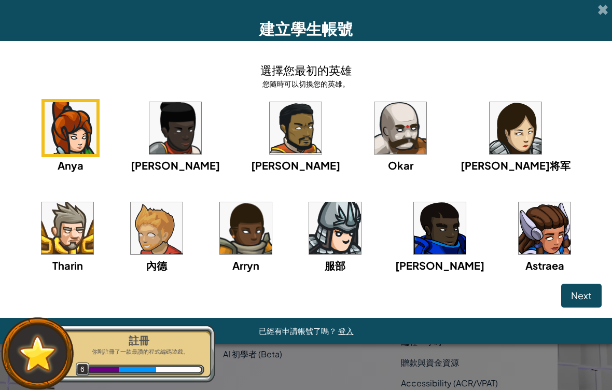
scroll to position [415, 0]
click at [490, 131] on img at bounding box center [516, 128] width 52 height 52
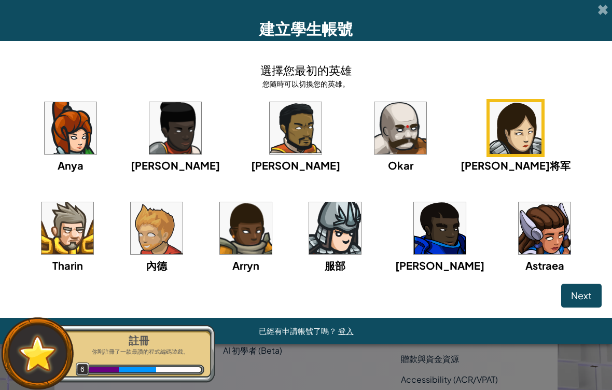
click at [69, 124] on img at bounding box center [71, 128] width 52 height 52
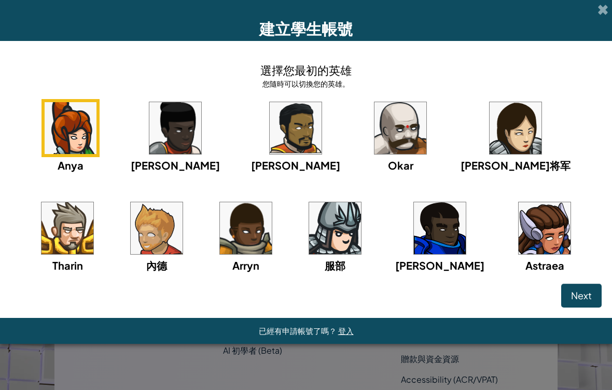
click at [580, 290] on span "Next" at bounding box center [581, 295] width 21 height 12
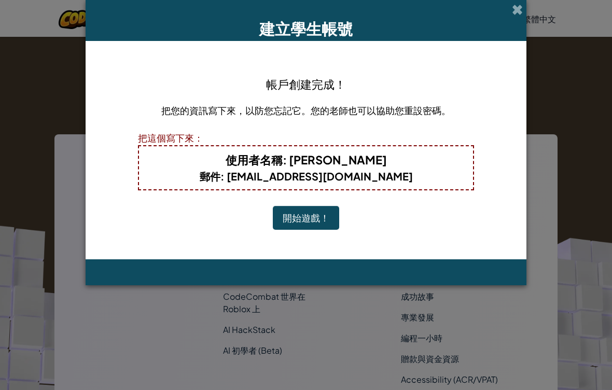
click at [296, 211] on button "開始遊戲！" at bounding box center [306, 218] width 66 height 24
